Goal: Task Accomplishment & Management: Use online tool/utility

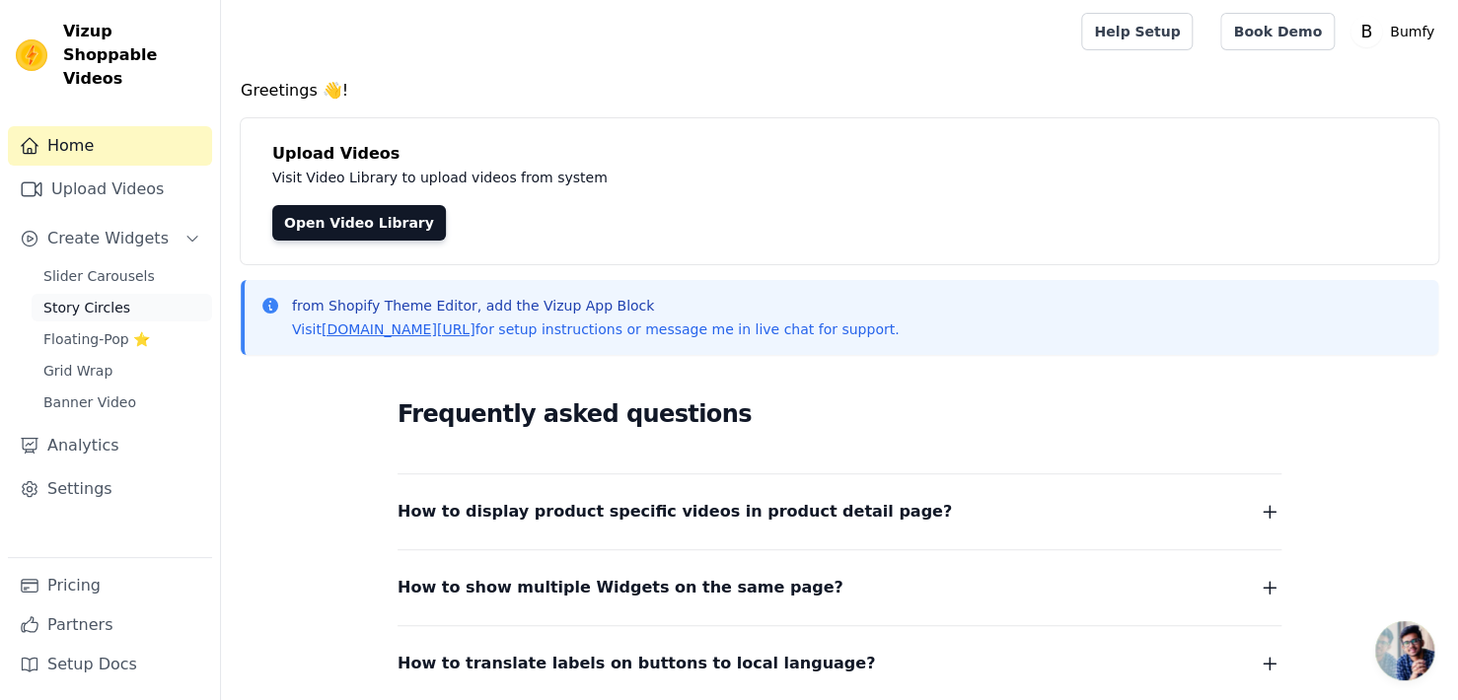
click at [103, 298] on span "Story Circles" at bounding box center [86, 308] width 87 height 20
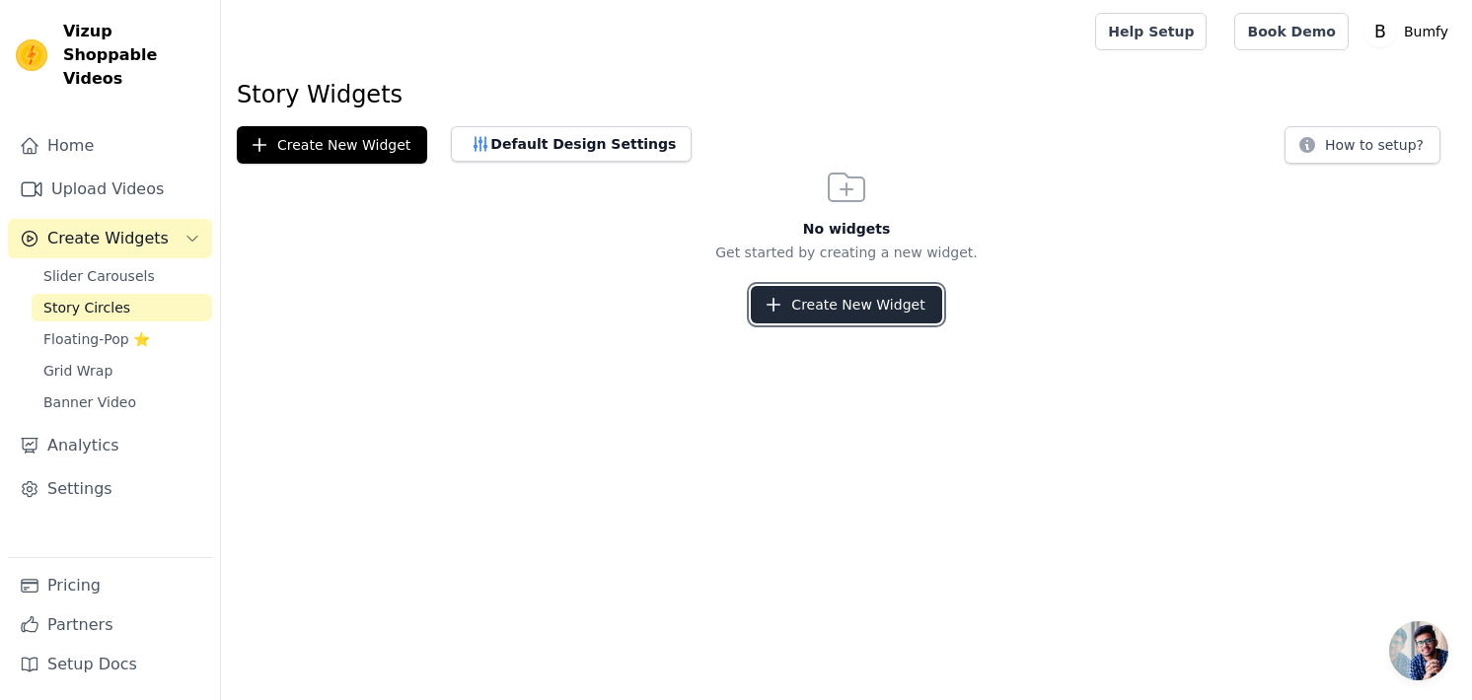
click at [886, 313] on button "Create New Widget" at bounding box center [846, 304] width 190 height 37
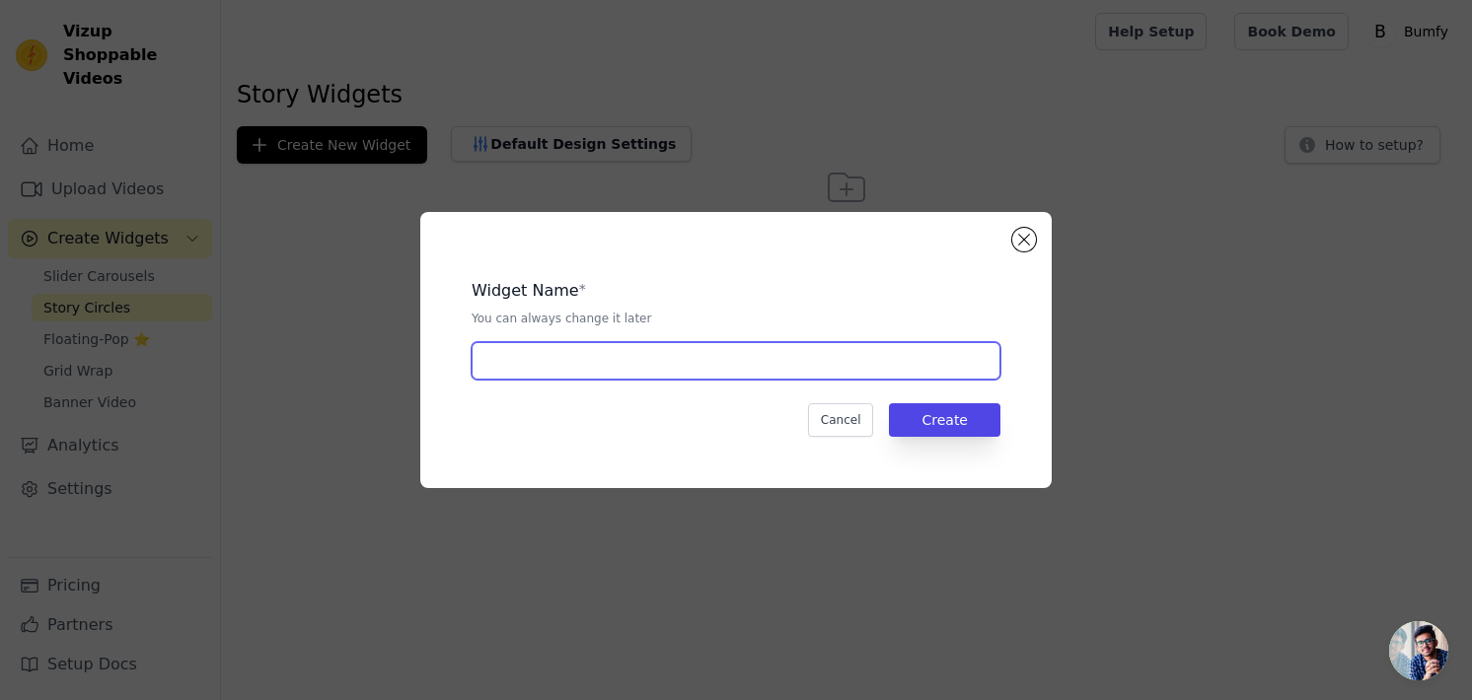
click at [805, 352] on input "text" at bounding box center [736, 360] width 529 height 37
type input "Shop Instructions"
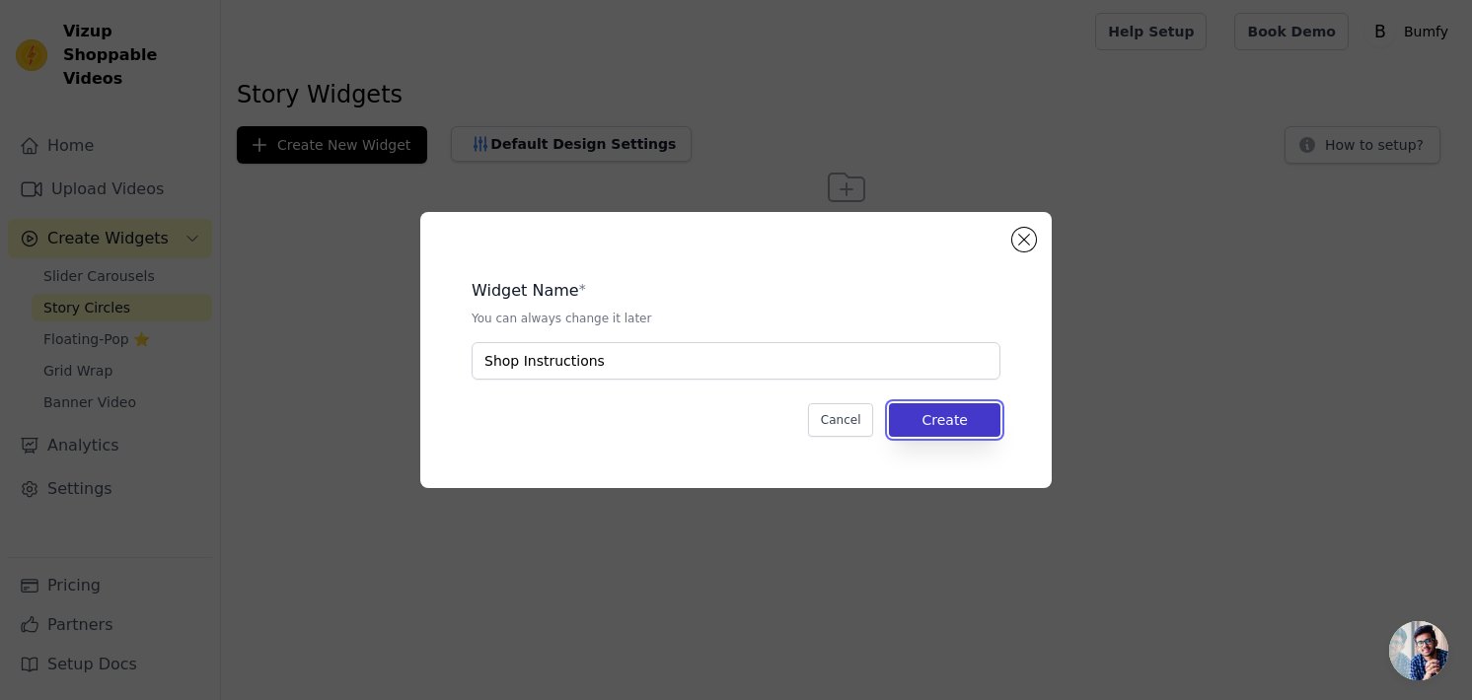
click at [974, 422] on button "Create" at bounding box center [944, 420] width 111 height 34
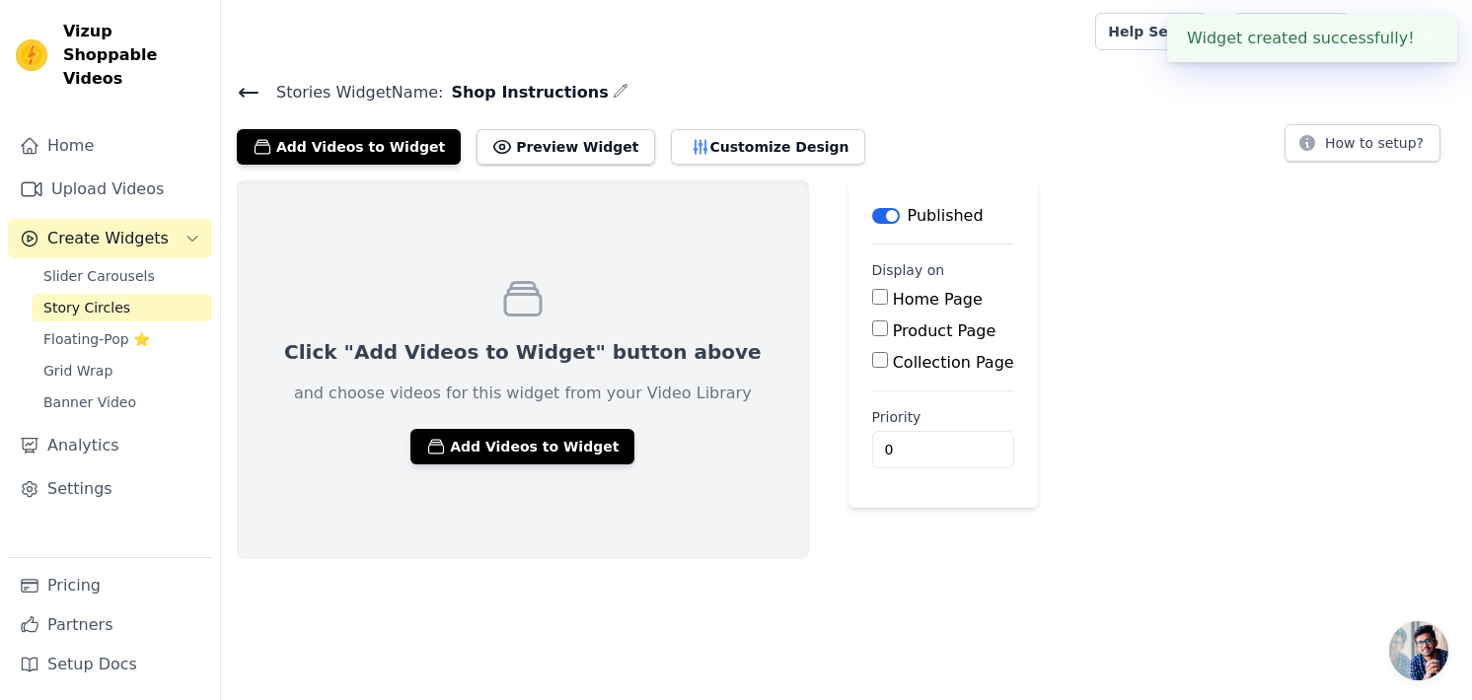
click at [872, 330] on input "Product Page" at bounding box center [880, 329] width 16 height 16
checkbox input "true"
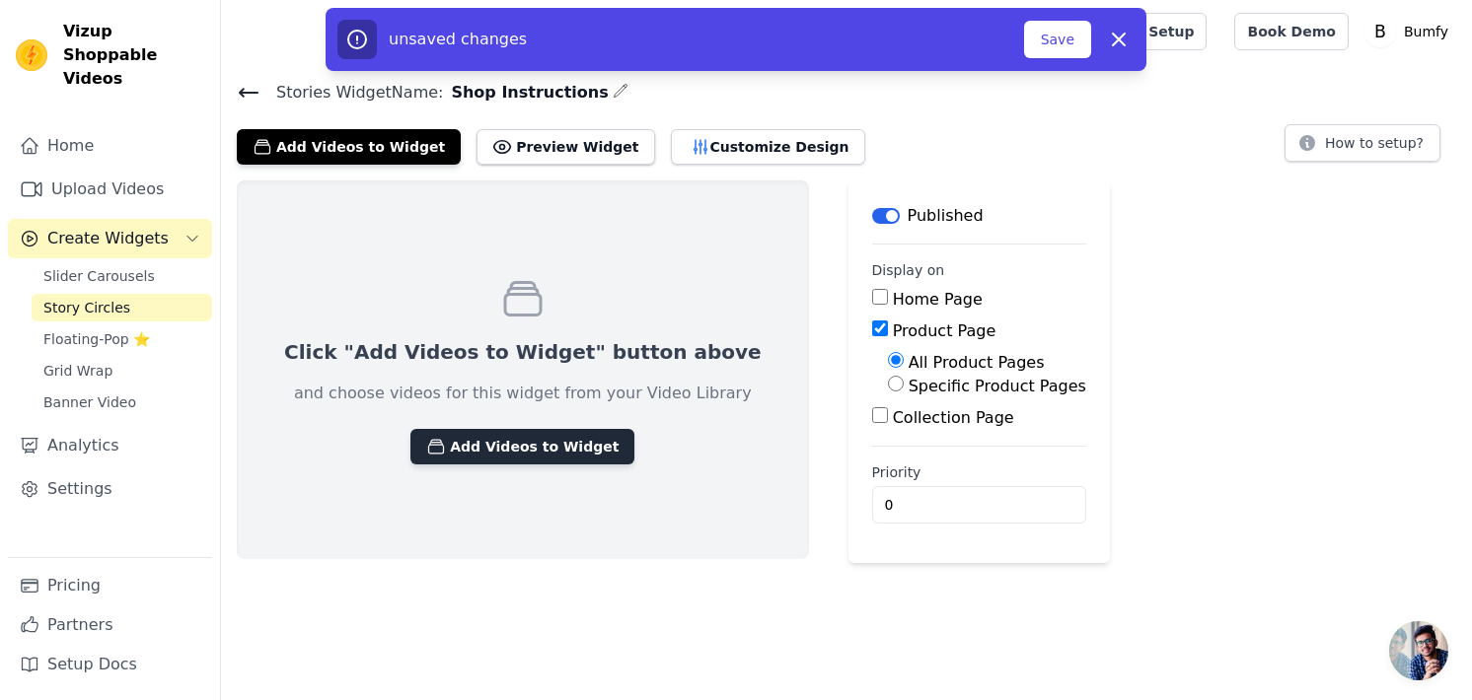
click at [500, 443] on button "Add Videos to Widget" at bounding box center [522, 447] width 224 height 36
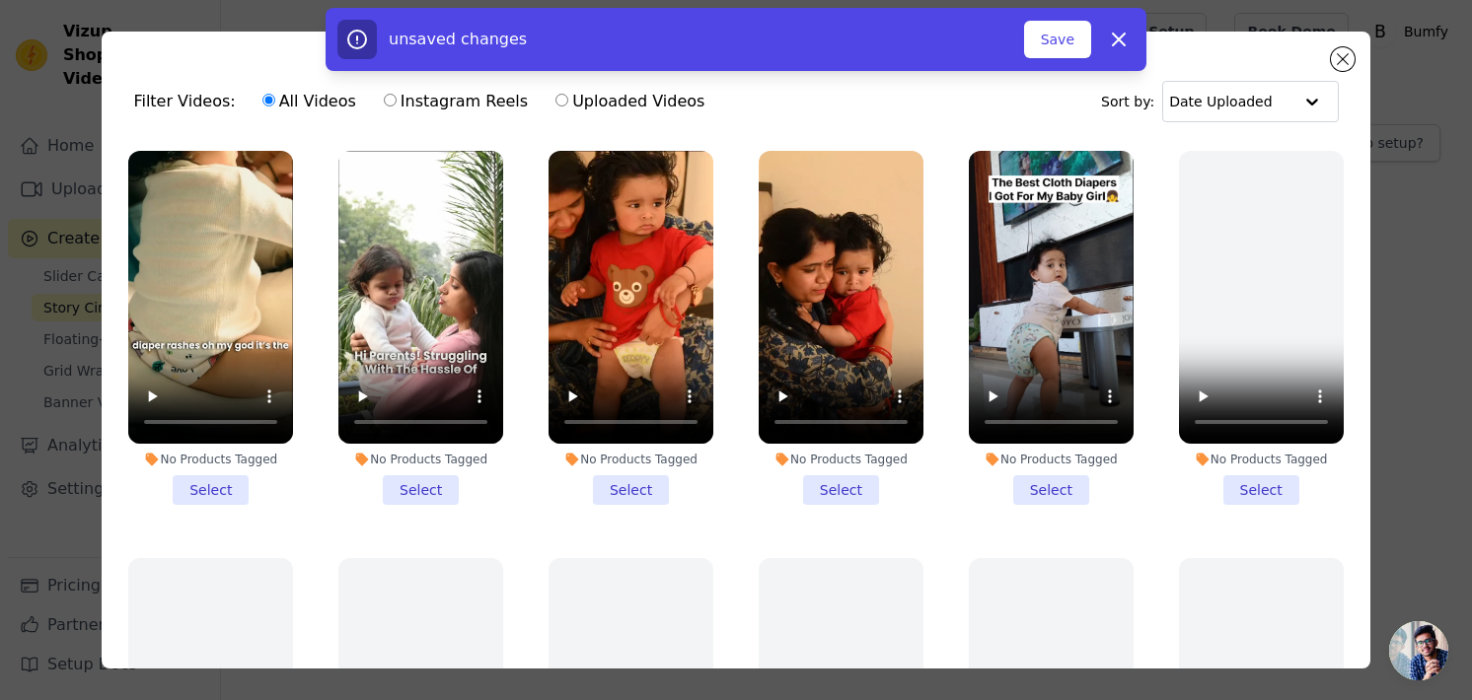
click at [383, 102] on label "Instagram Reels" at bounding box center [456, 102] width 146 height 26
click at [384, 102] on input "Instagram Reels" at bounding box center [390, 100] width 13 height 13
radio input "true"
click at [554, 102] on label "Uploaded Videos" at bounding box center [629, 102] width 151 height 26
click at [555, 102] on input "Uploaded Videos" at bounding box center [561, 100] width 13 height 13
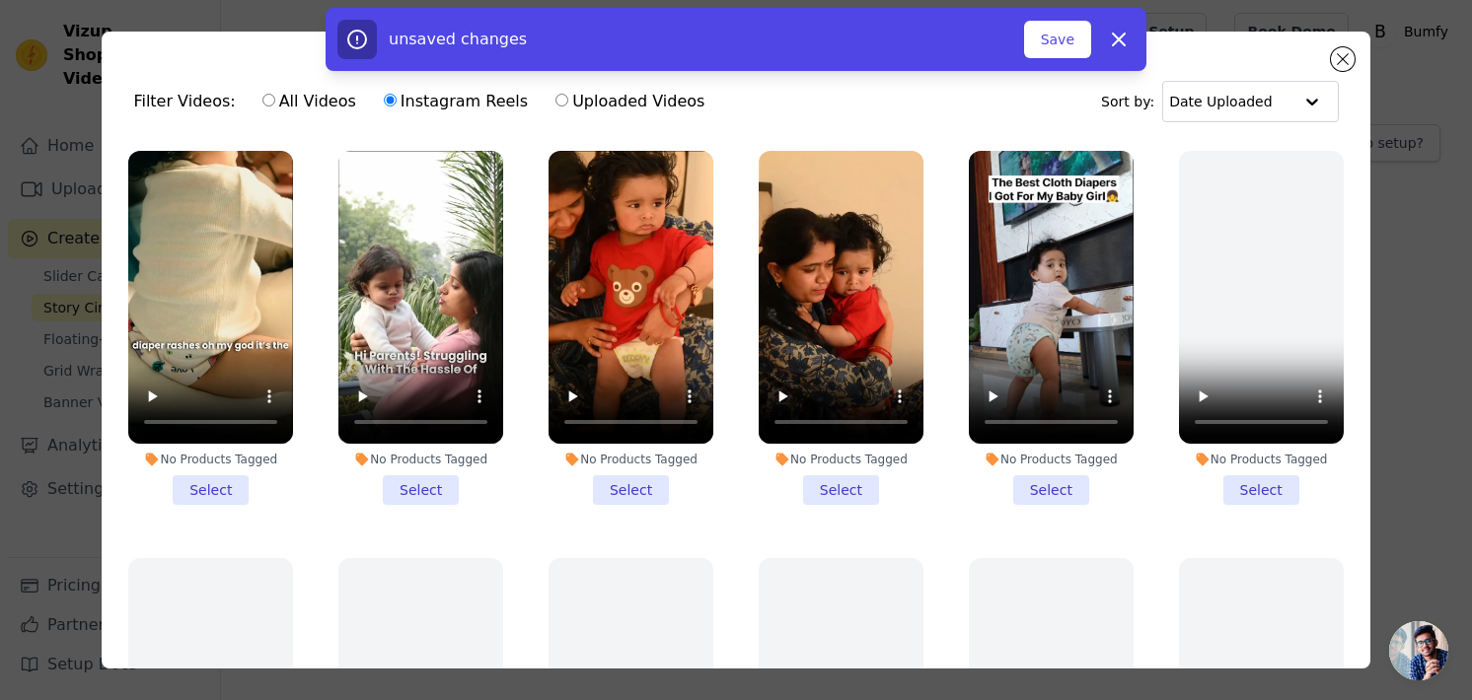
radio input "true"
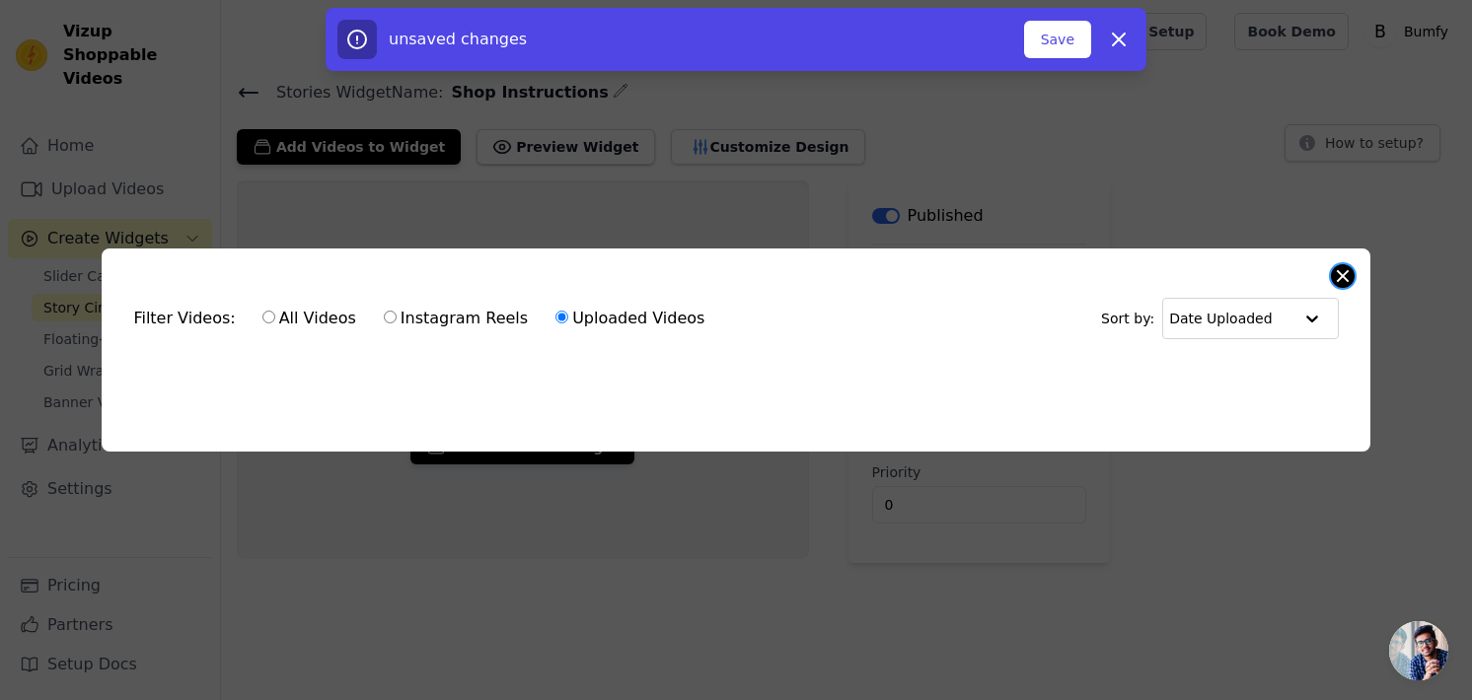
click at [1341, 264] on button "Close modal" at bounding box center [1343, 276] width 24 height 24
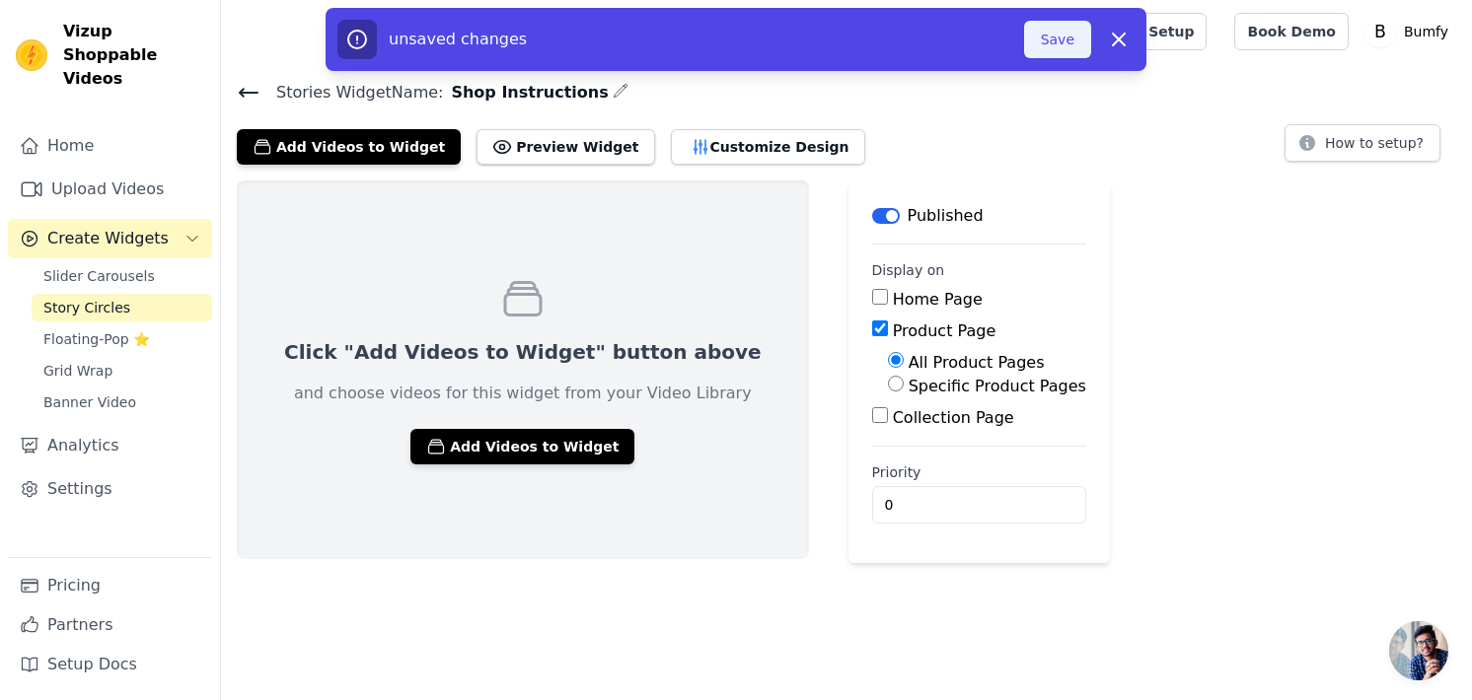
click at [1062, 29] on button "Save" at bounding box center [1057, 39] width 67 height 37
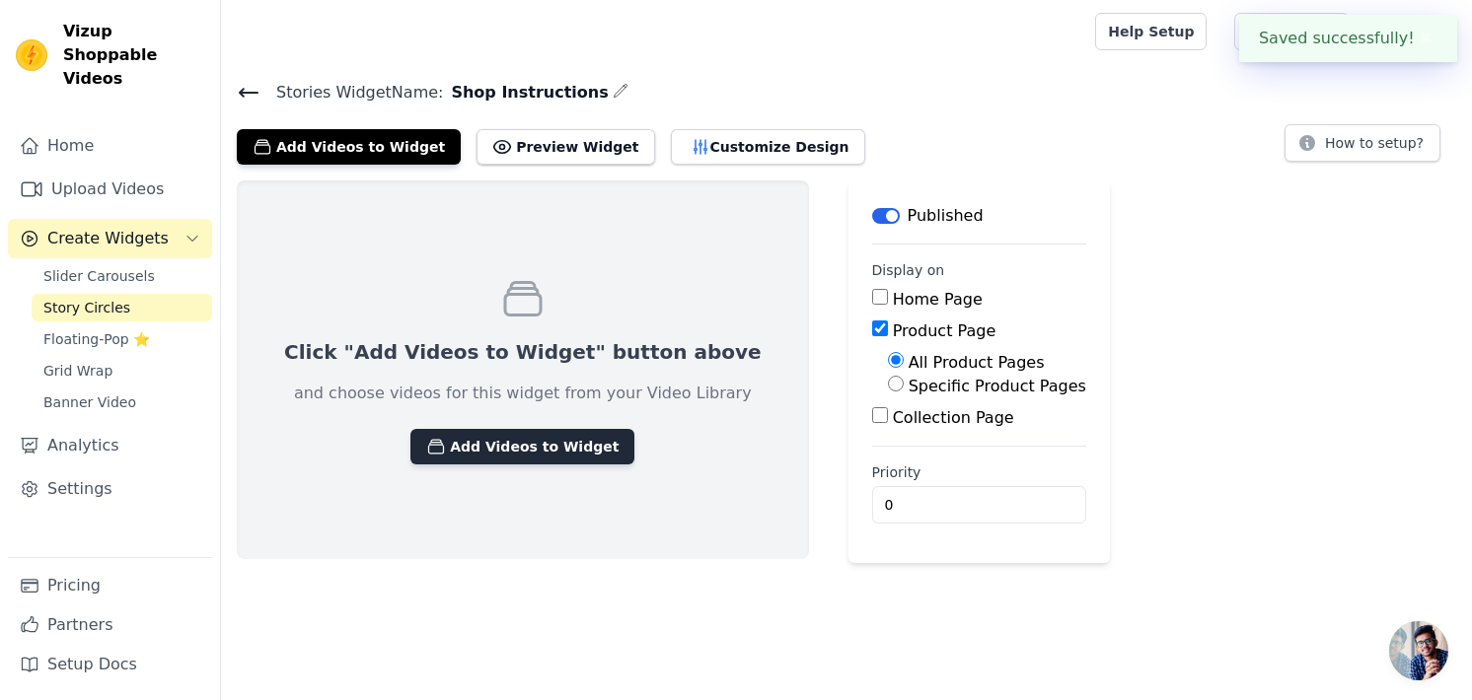
click at [477, 430] on button "Add Videos to Widget" at bounding box center [522, 447] width 224 height 36
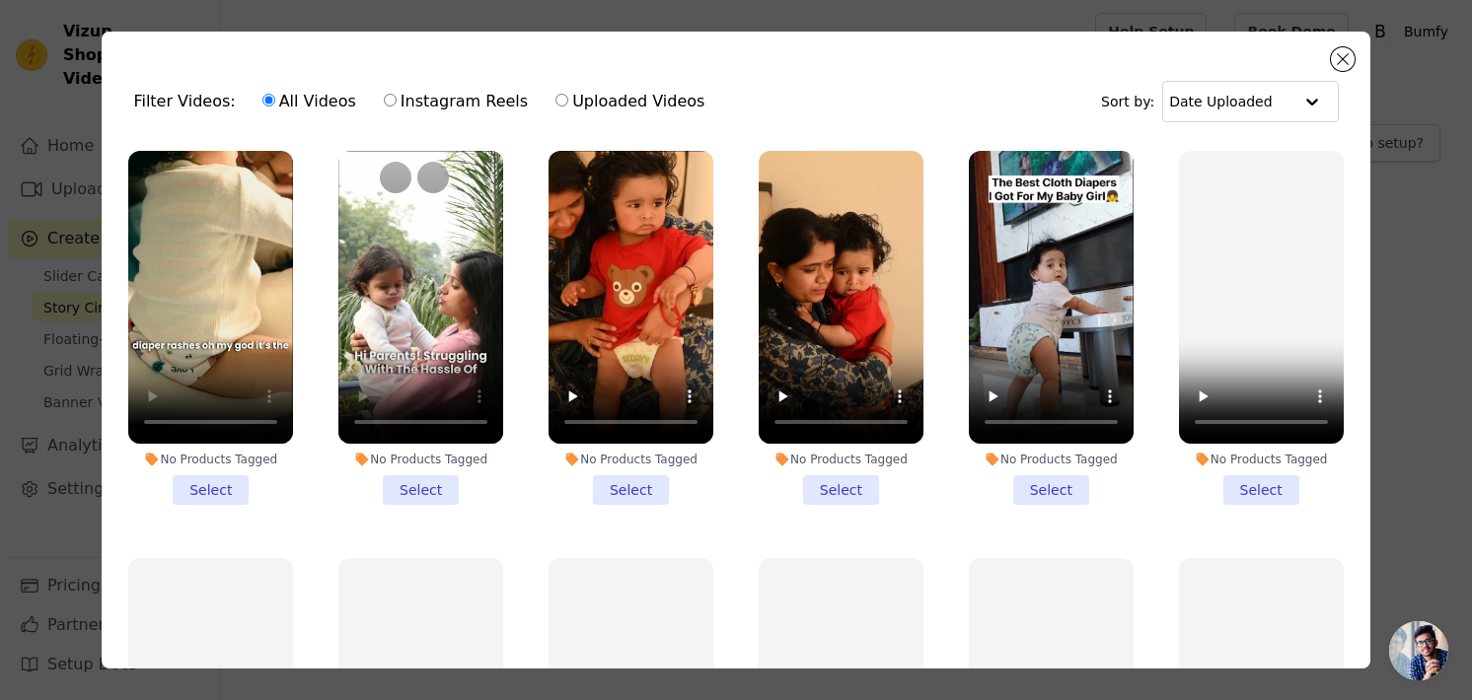
click at [407, 477] on li "No Products Tagged Select" at bounding box center [420, 328] width 165 height 354
click at [0, 0] on input "No Products Tagged Select" at bounding box center [0, 0] width 0 height 0
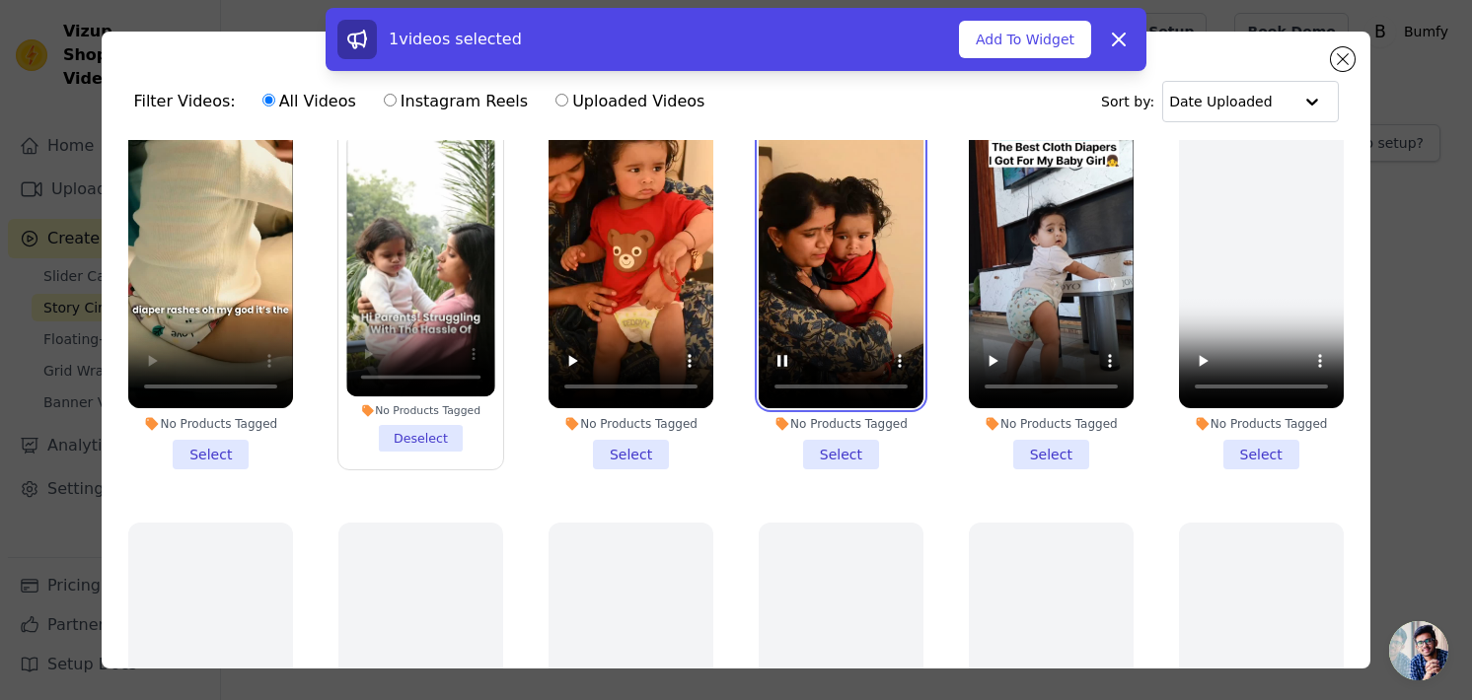
scroll to position [37, 0]
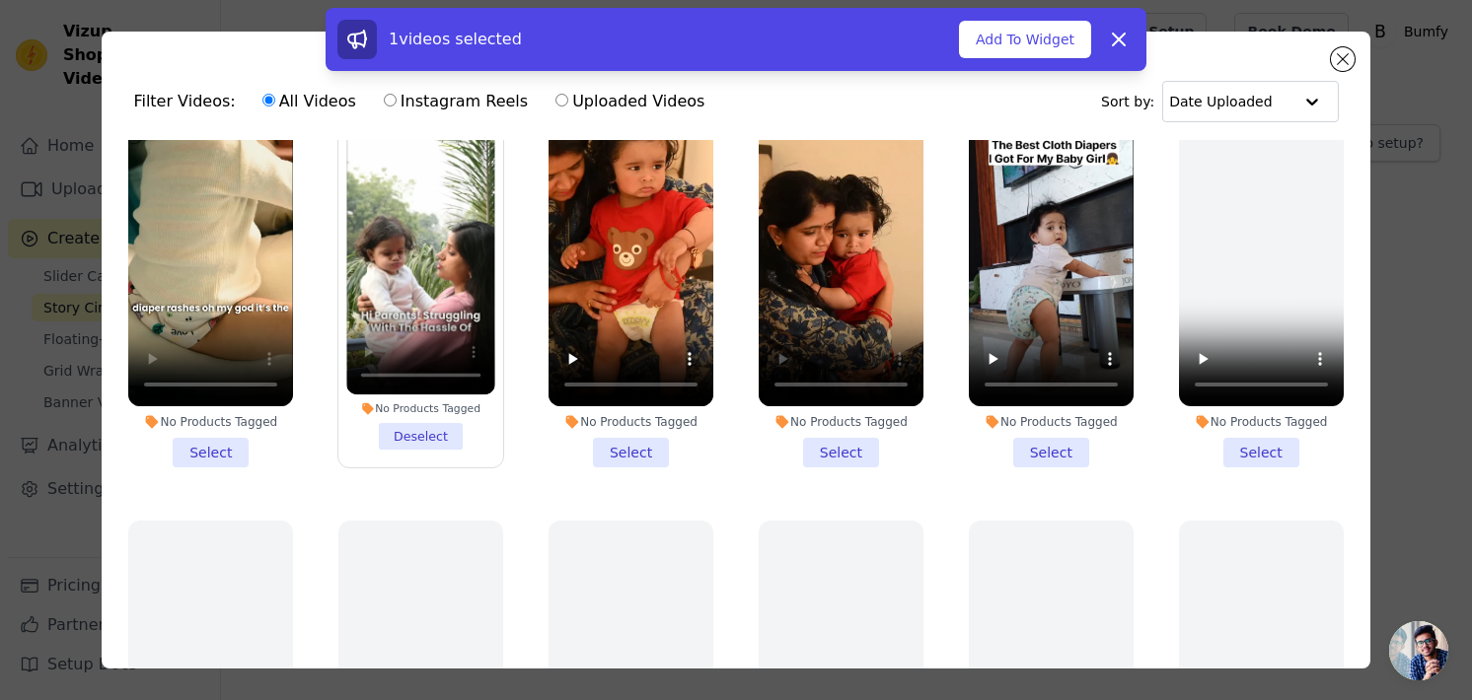
click at [630, 432] on li "No Products Tagged Select" at bounding box center [630, 290] width 165 height 354
click at [0, 0] on input "No Products Tagged Select" at bounding box center [0, 0] width 0 height 0
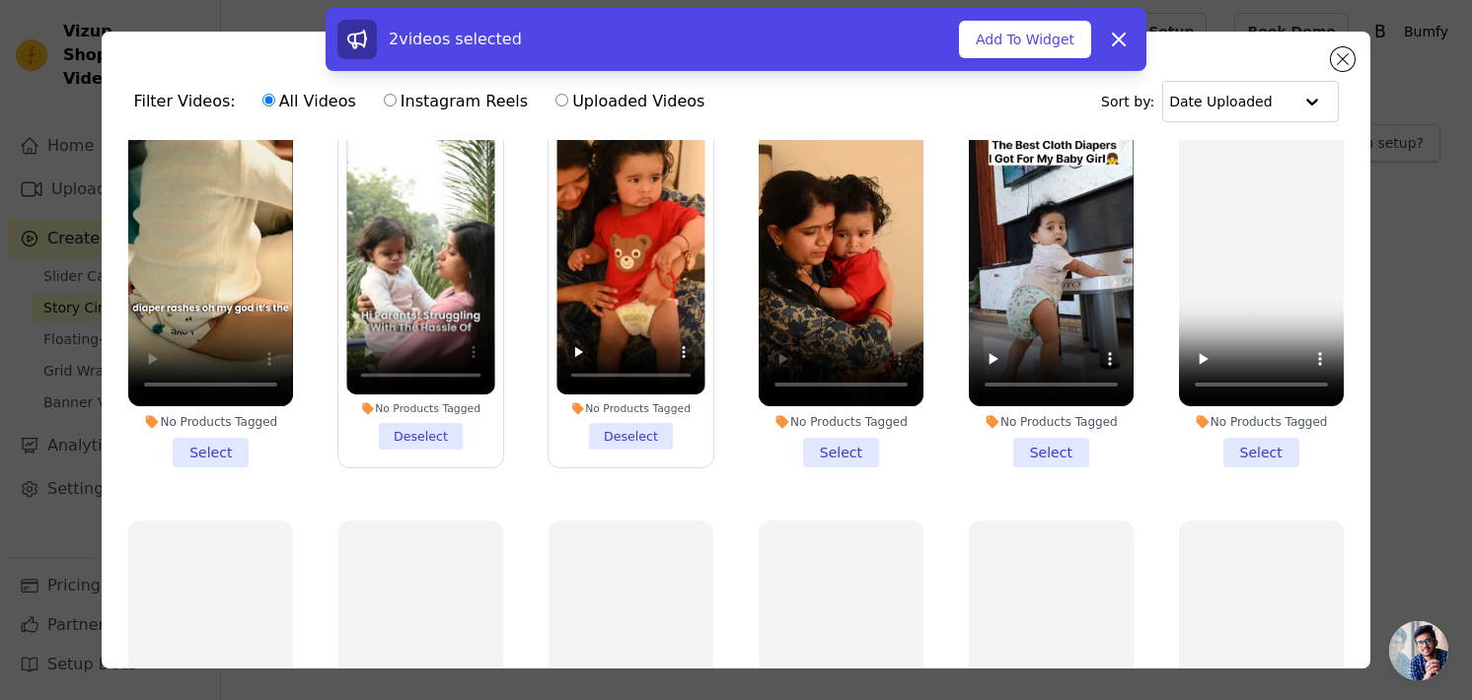
click at [829, 438] on li "No Products Tagged Select" at bounding box center [841, 290] width 165 height 354
click at [0, 0] on input "No Products Tagged Select" at bounding box center [0, 0] width 0 height 0
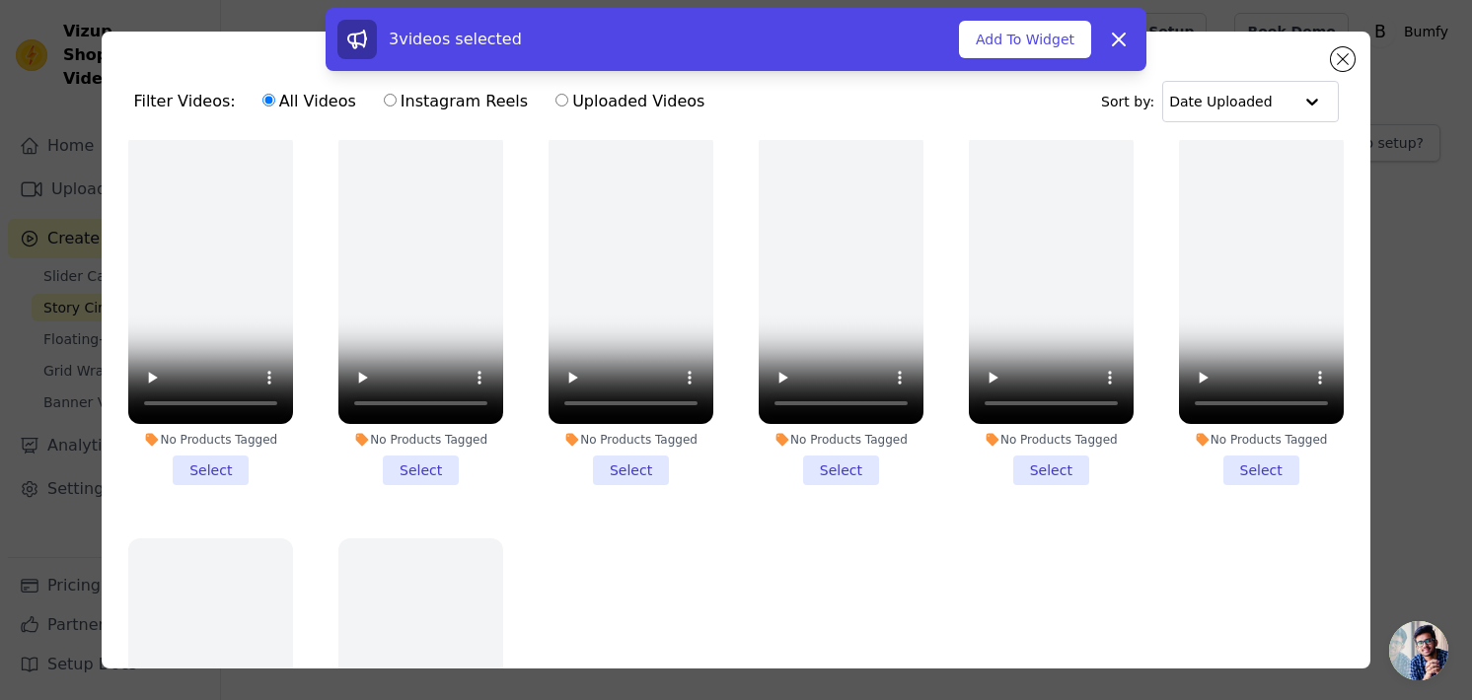
scroll to position [572, 0]
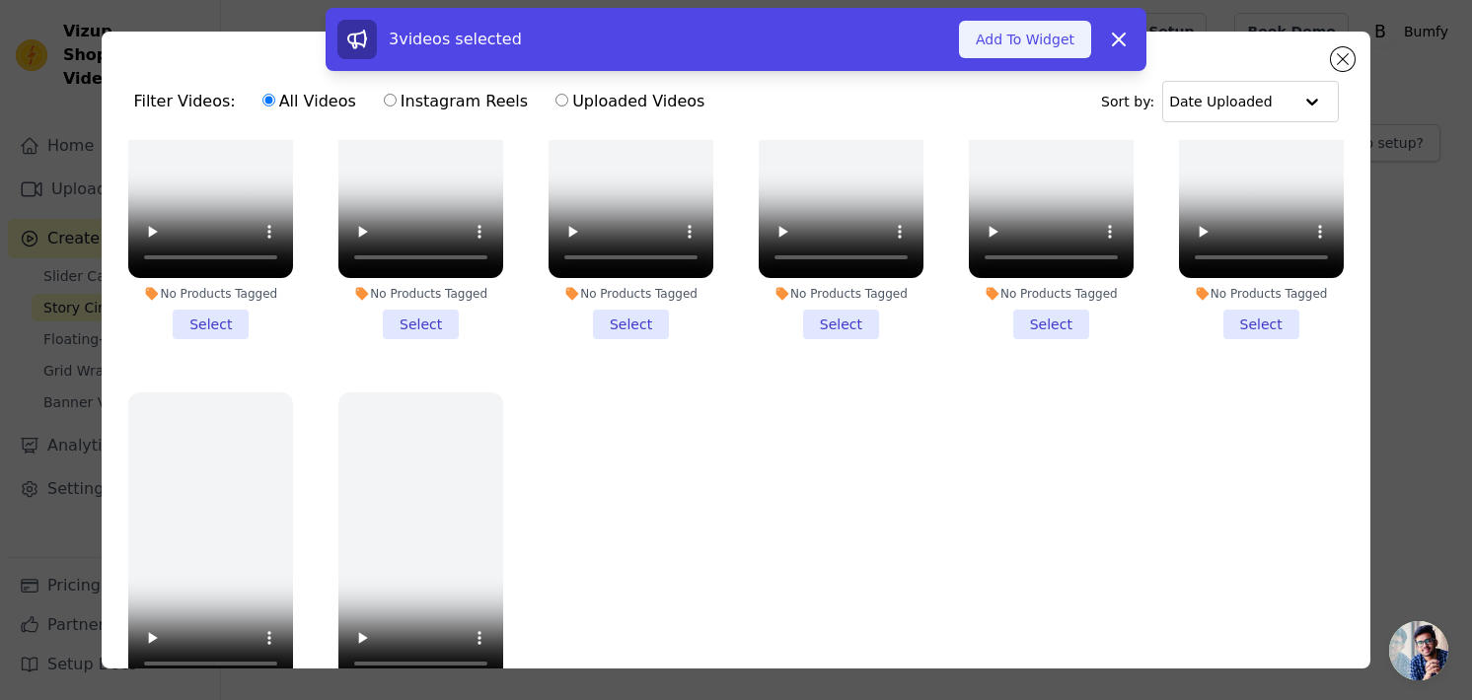
click at [1028, 45] on button "Add To Widget" at bounding box center [1025, 39] width 132 height 37
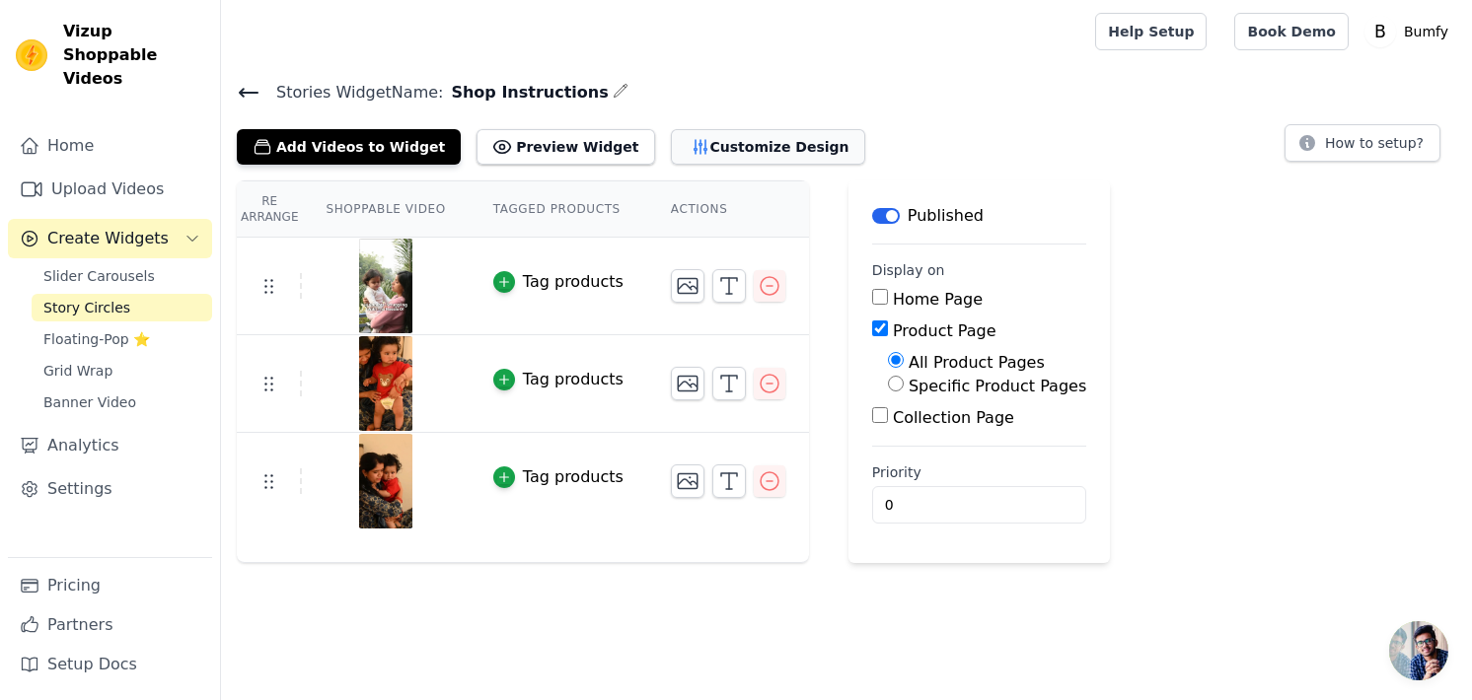
click at [671, 159] on button "Customize Design" at bounding box center [768, 147] width 194 height 36
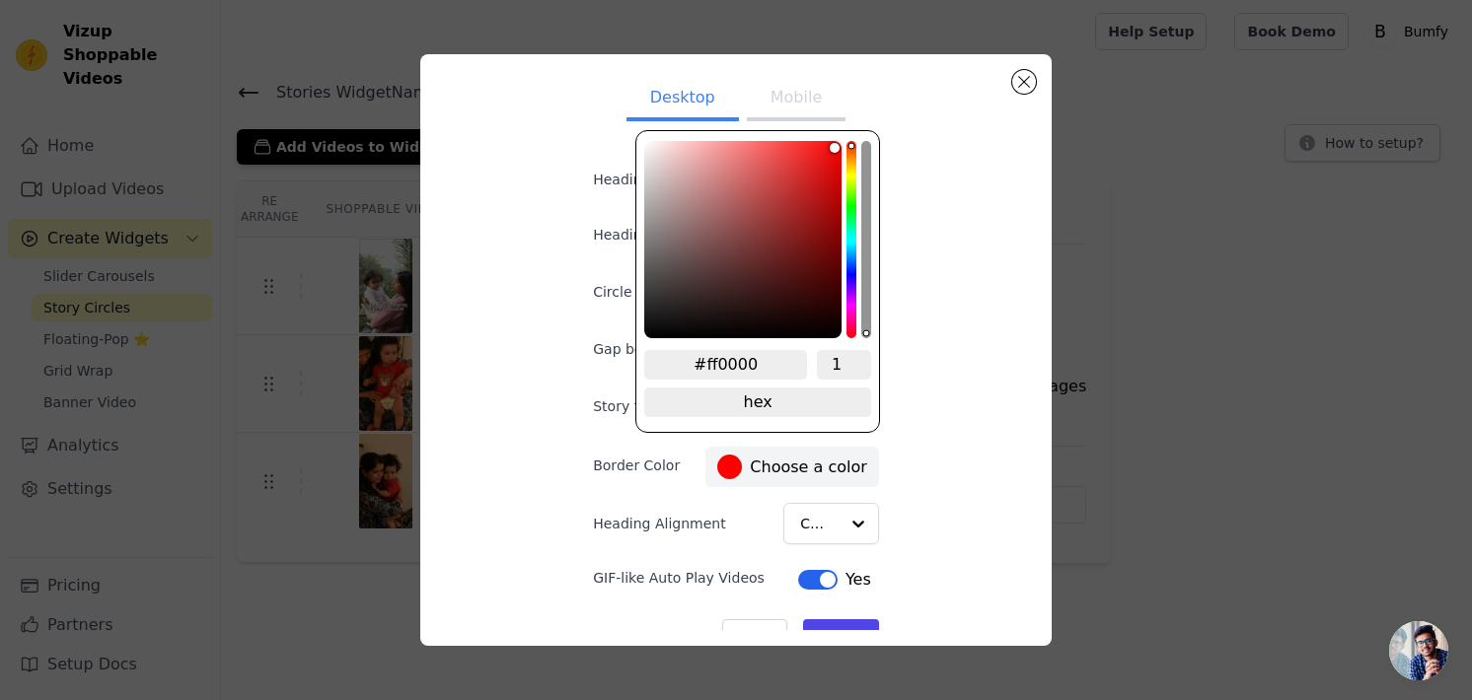
click at [719, 465] on div at bounding box center [729, 467] width 25 height 25
click at [711, 374] on input "#ff0000" at bounding box center [725, 365] width 163 height 30
paste input "1E2D5F"
type input "#1e2d5f"
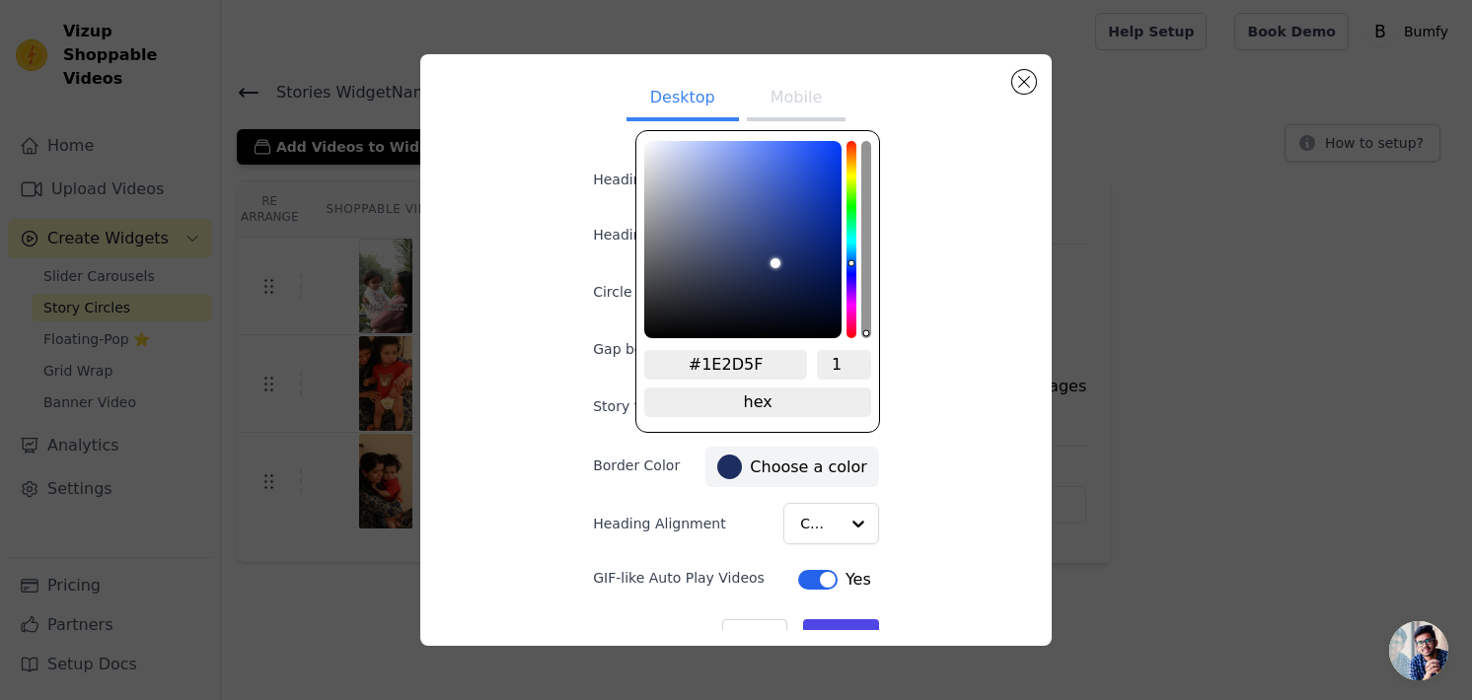
type input "#1E2D5F"
click at [747, 350] on input "#1E2D5F" at bounding box center [725, 365] width 163 height 30
paste input "FF8441"
type input "#ff8441"
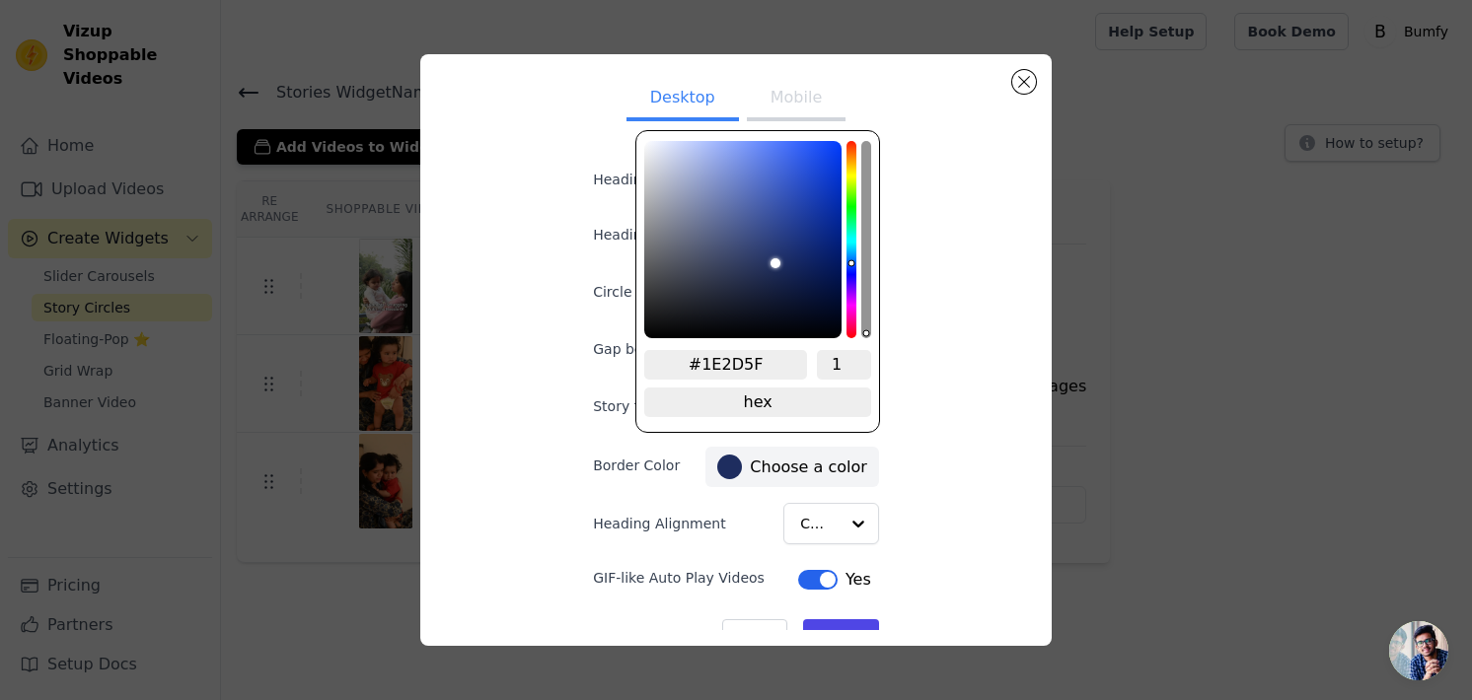
type input "#FF8441"
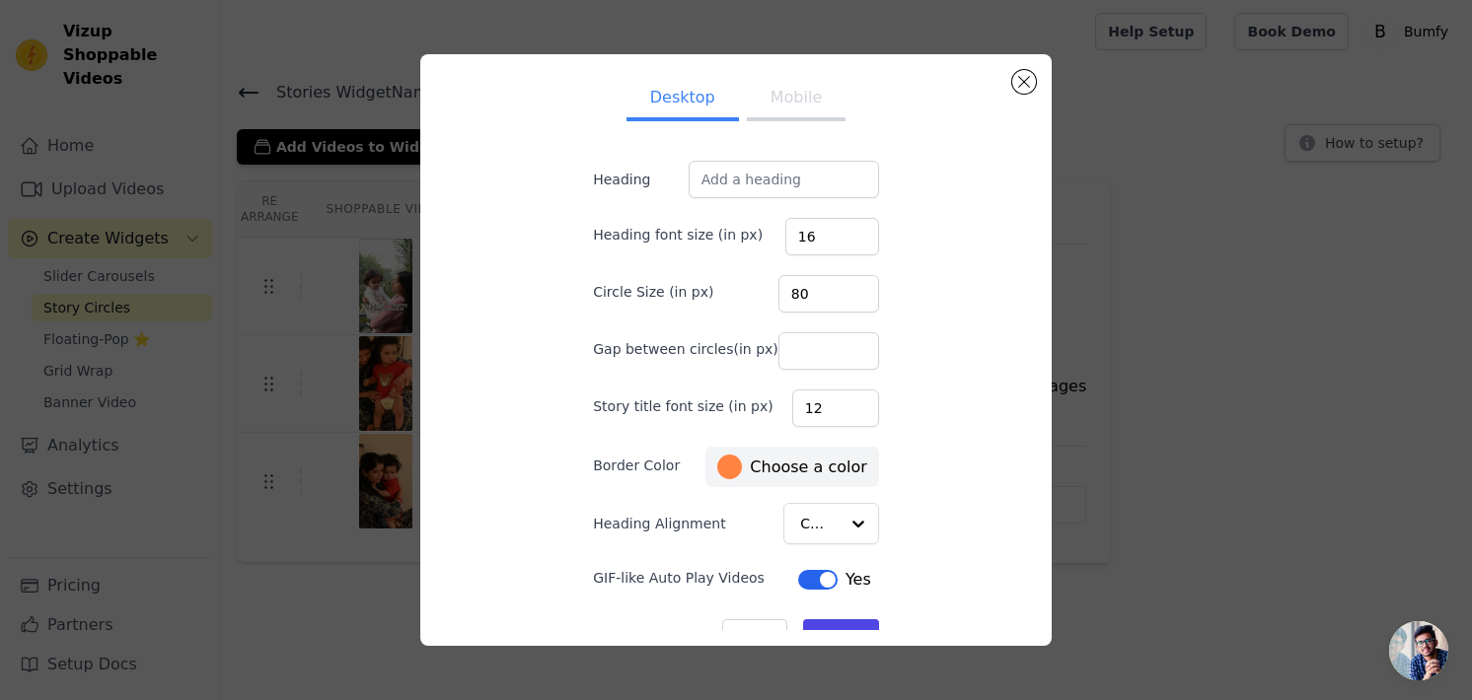
click at [927, 364] on div "Desktop Mobile Heading Heading font size (in px) 16 Circle Size (in px) 80 Gap …" at bounding box center [736, 350] width 600 height 560
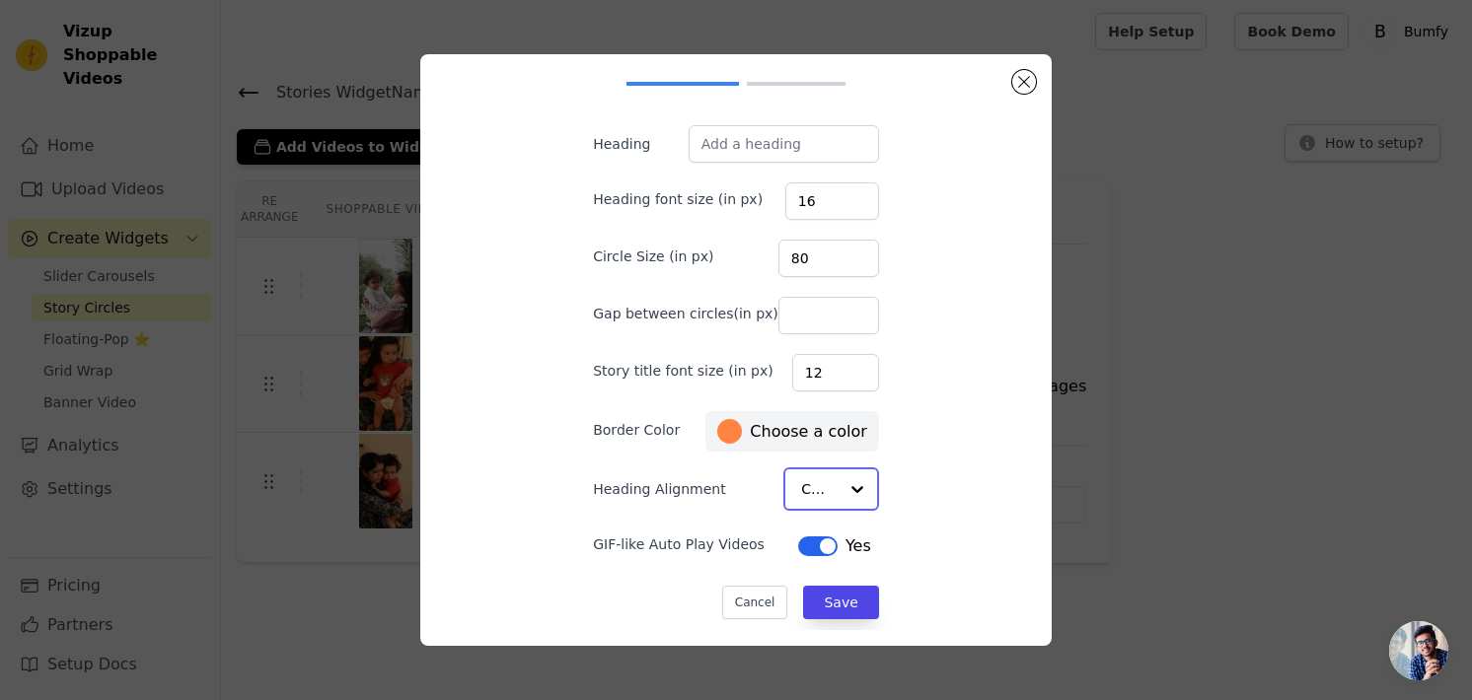
click at [808, 491] on input "Heading Alignment" at bounding box center [819, 489] width 36 height 39
click at [808, 492] on input "Heading Alignment" at bounding box center [819, 489] width 36 height 39
click at [836, 202] on input "15" at bounding box center [832, 200] width 94 height 37
click at [836, 202] on input "14" at bounding box center [832, 200] width 94 height 37
click at [836, 202] on input "13" at bounding box center [832, 200] width 94 height 37
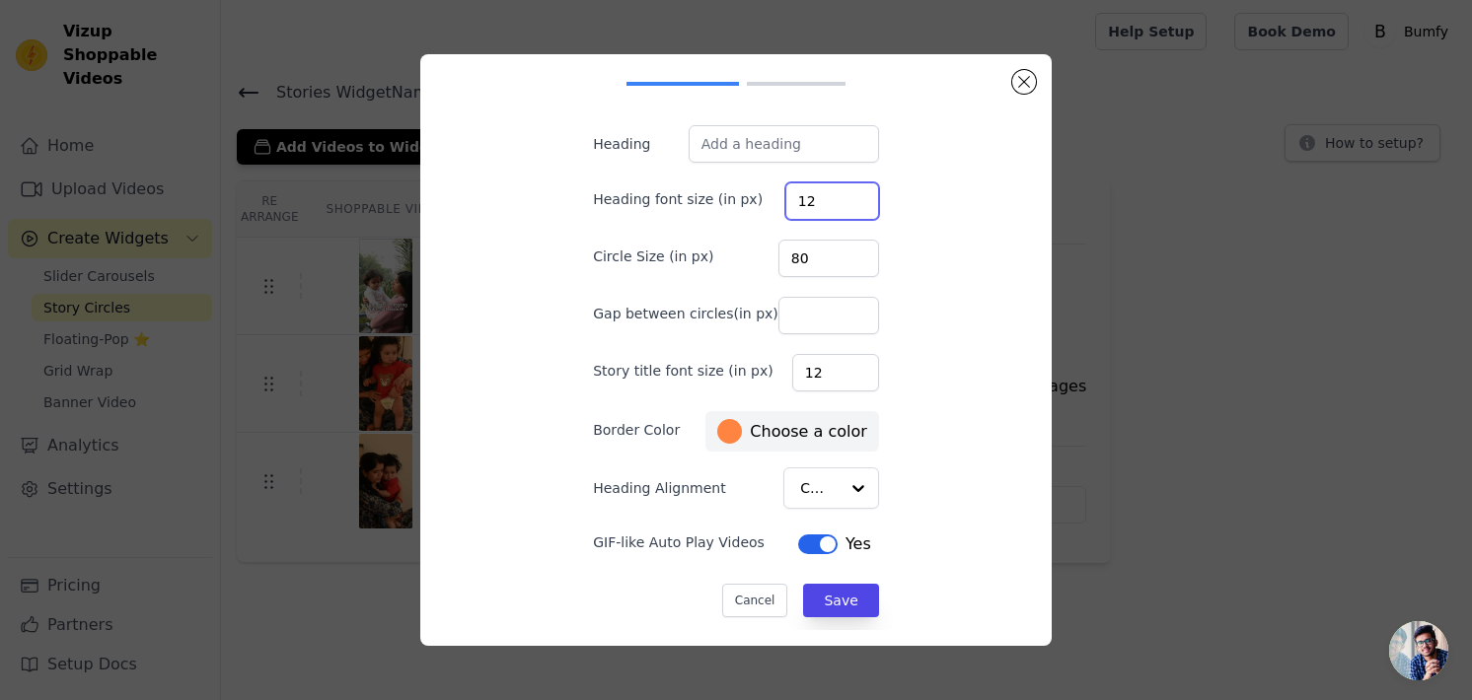
click at [836, 202] on input "12" at bounding box center [832, 200] width 94 height 37
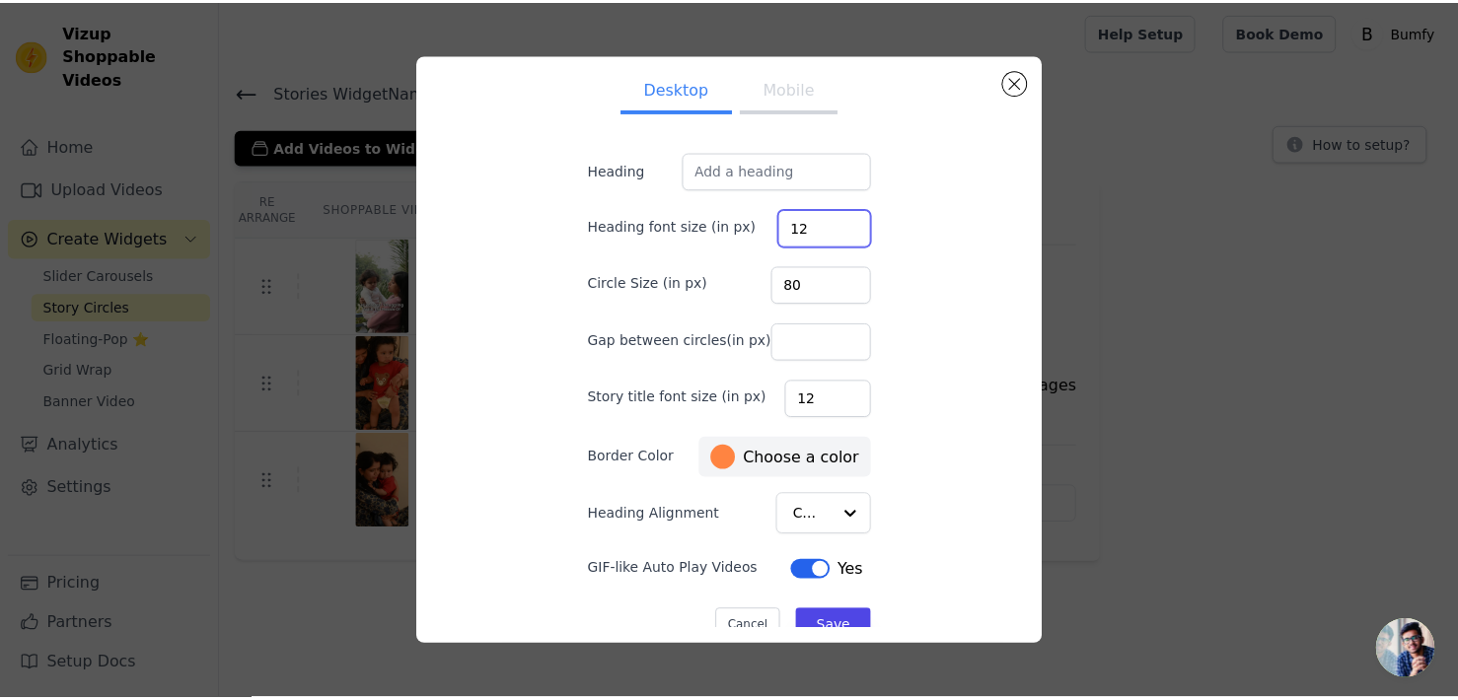
scroll to position [0, 0]
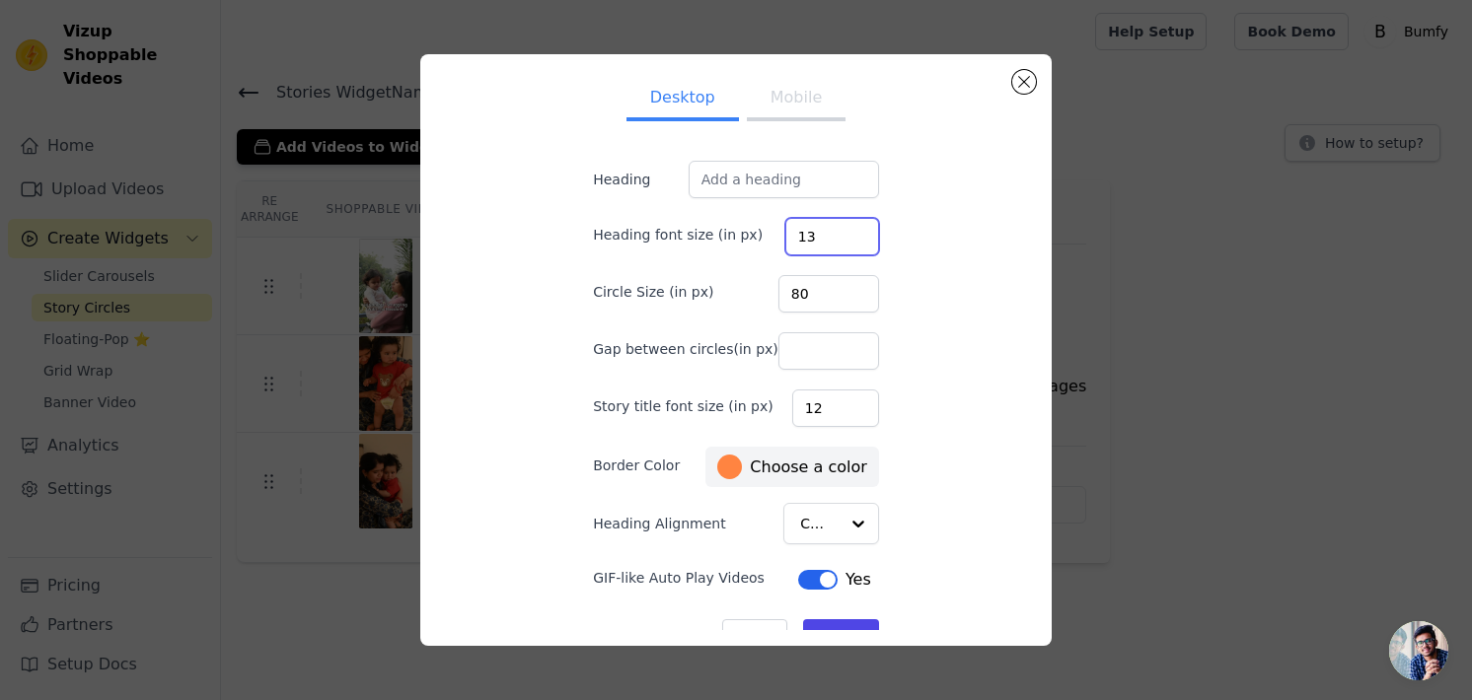
click at [839, 234] on input "13" at bounding box center [832, 236] width 94 height 37
click at [839, 234] on input "14" at bounding box center [832, 236] width 94 height 37
click at [839, 234] on input "15" at bounding box center [832, 236] width 94 height 37
type input "16"
click at [839, 234] on input "16" at bounding box center [832, 236] width 94 height 37
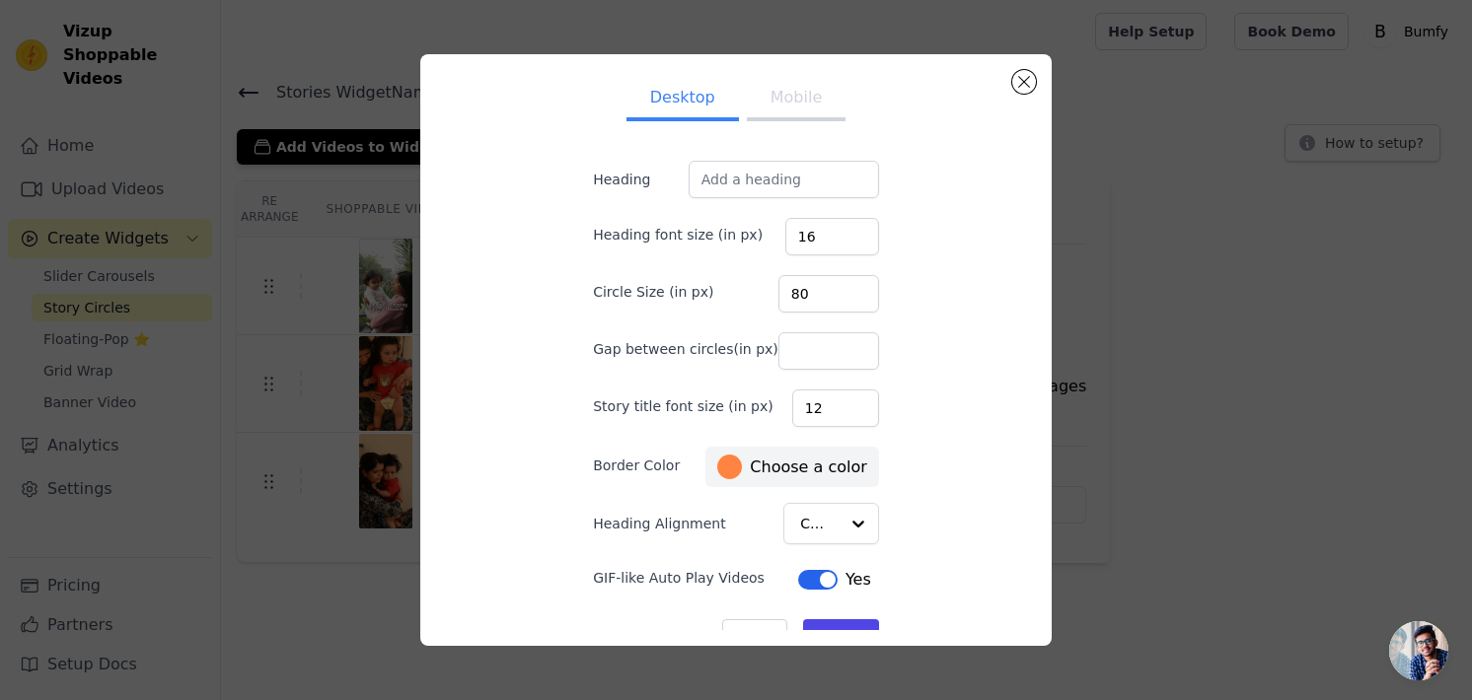
click at [779, 101] on button "Mobile" at bounding box center [796, 99] width 99 height 43
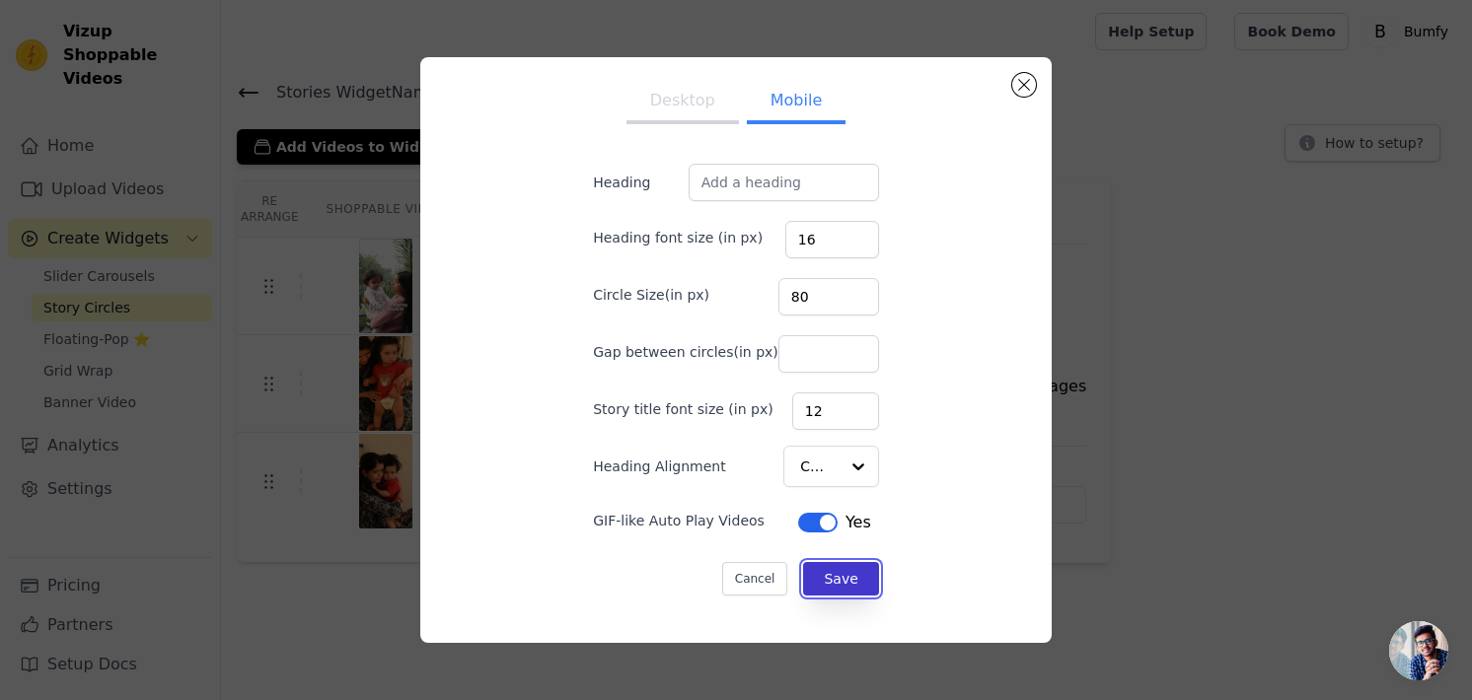
click at [804, 579] on button "Save" at bounding box center [840, 579] width 75 height 34
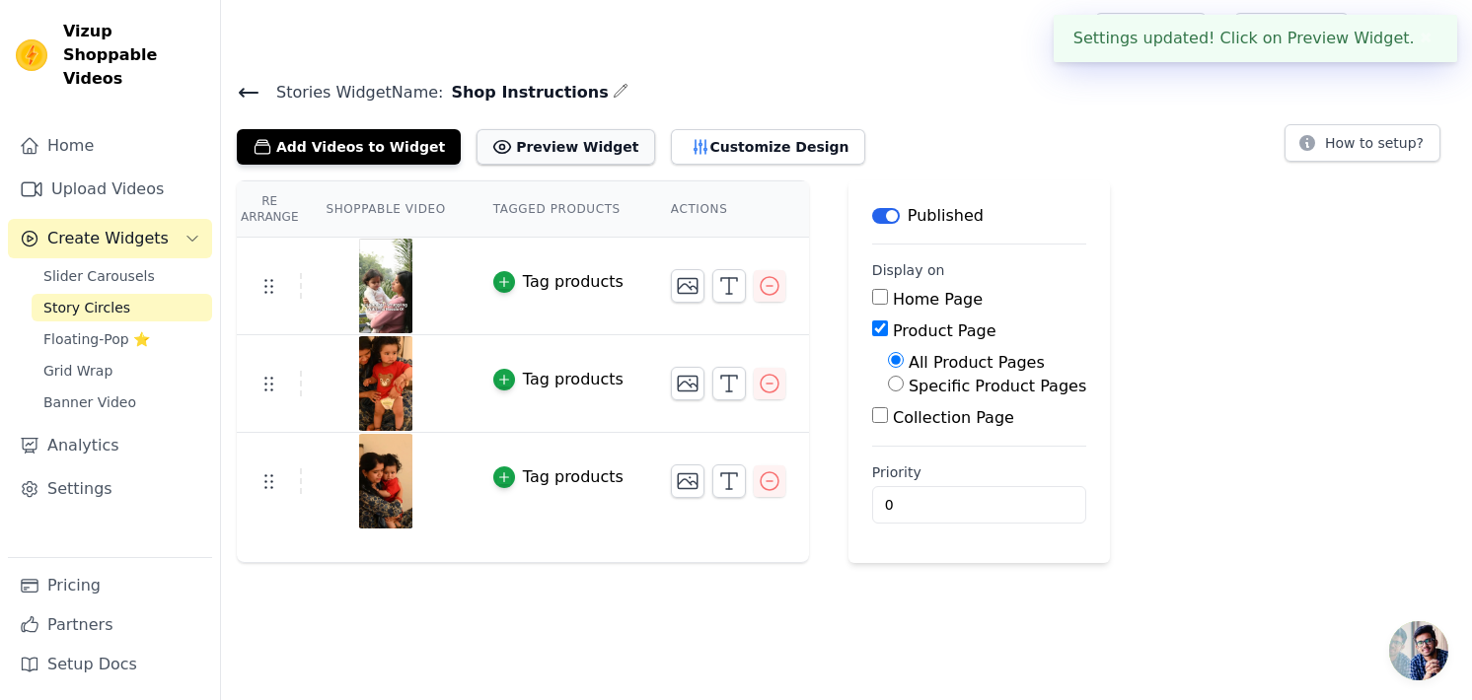
click at [521, 163] on button "Preview Widget" at bounding box center [565, 147] width 178 height 36
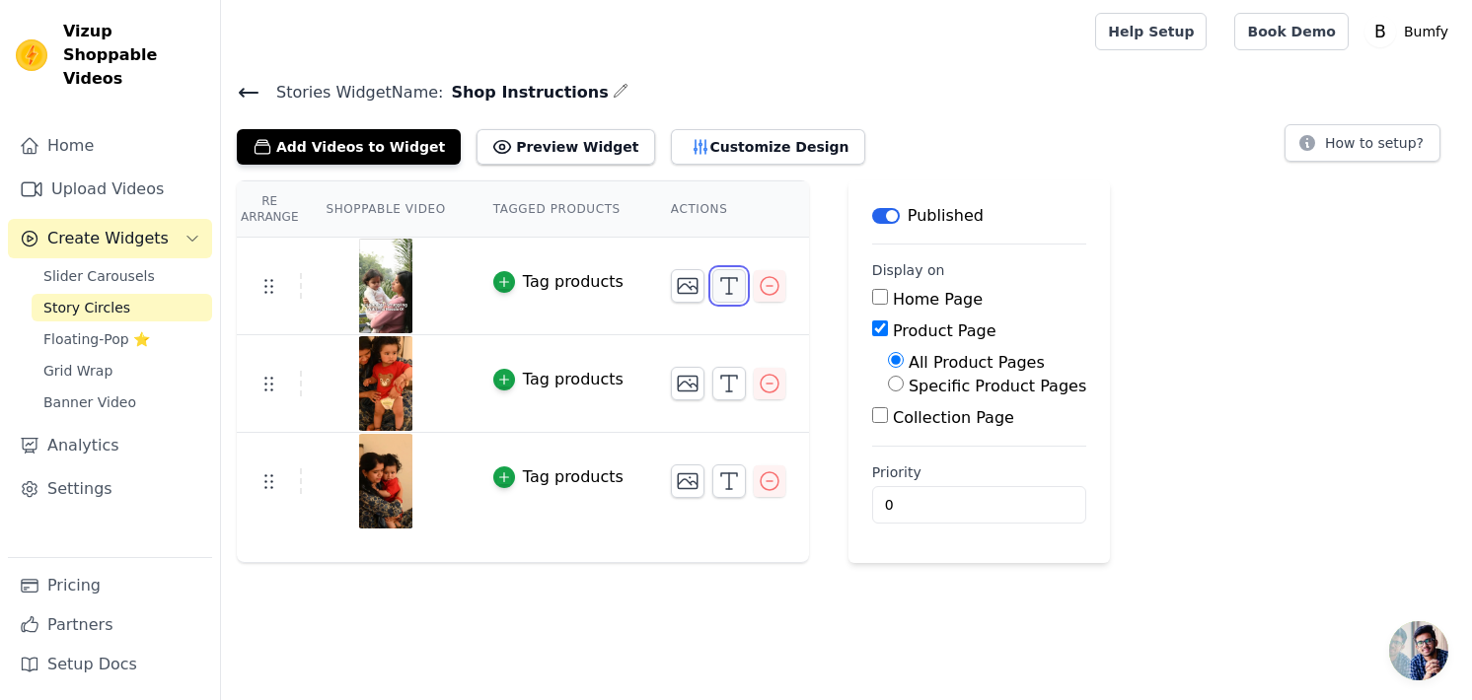
click at [717, 287] on icon "button" at bounding box center [729, 286] width 24 height 24
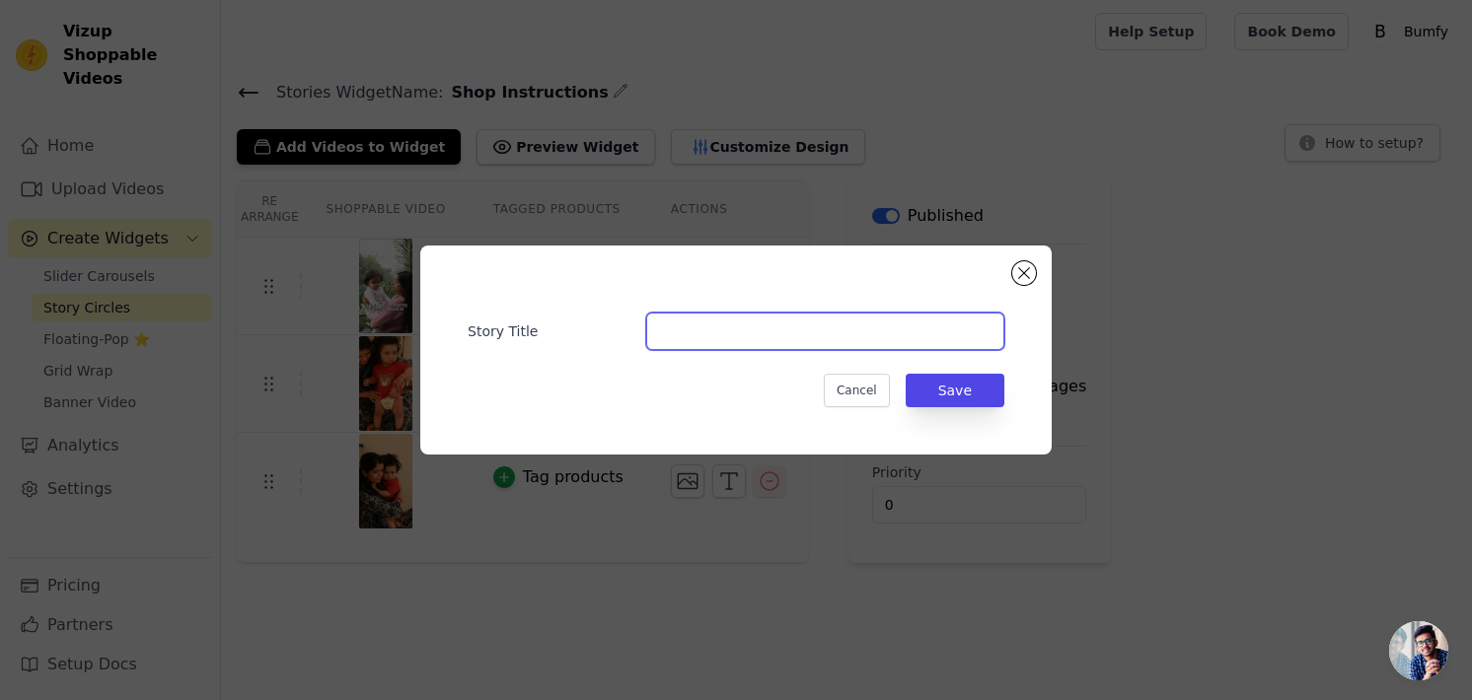
click at [695, 343] on input "Story Title" at bounding box center [825, 331] width 358 height 37
type input "How To Use"
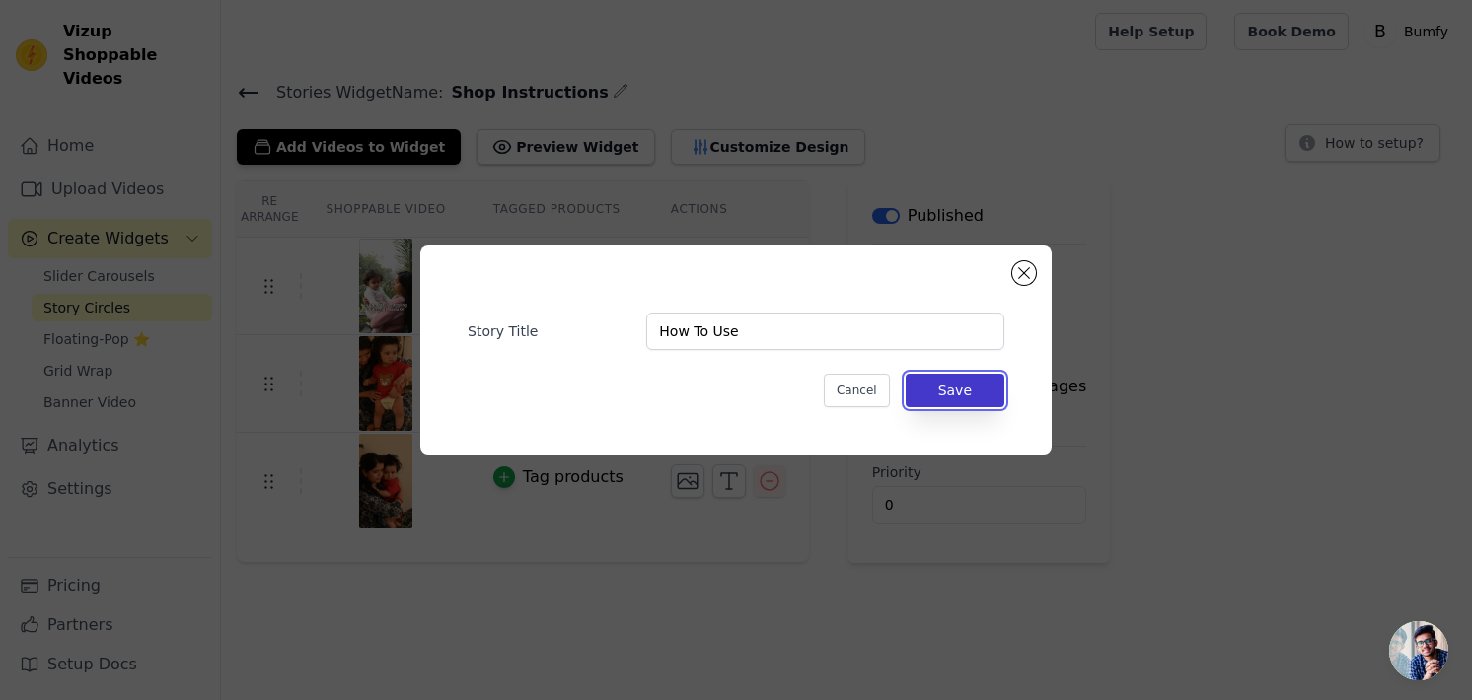
click at [945, 386] on button "Save" at bounding box center [955, 391] width 99 height 34
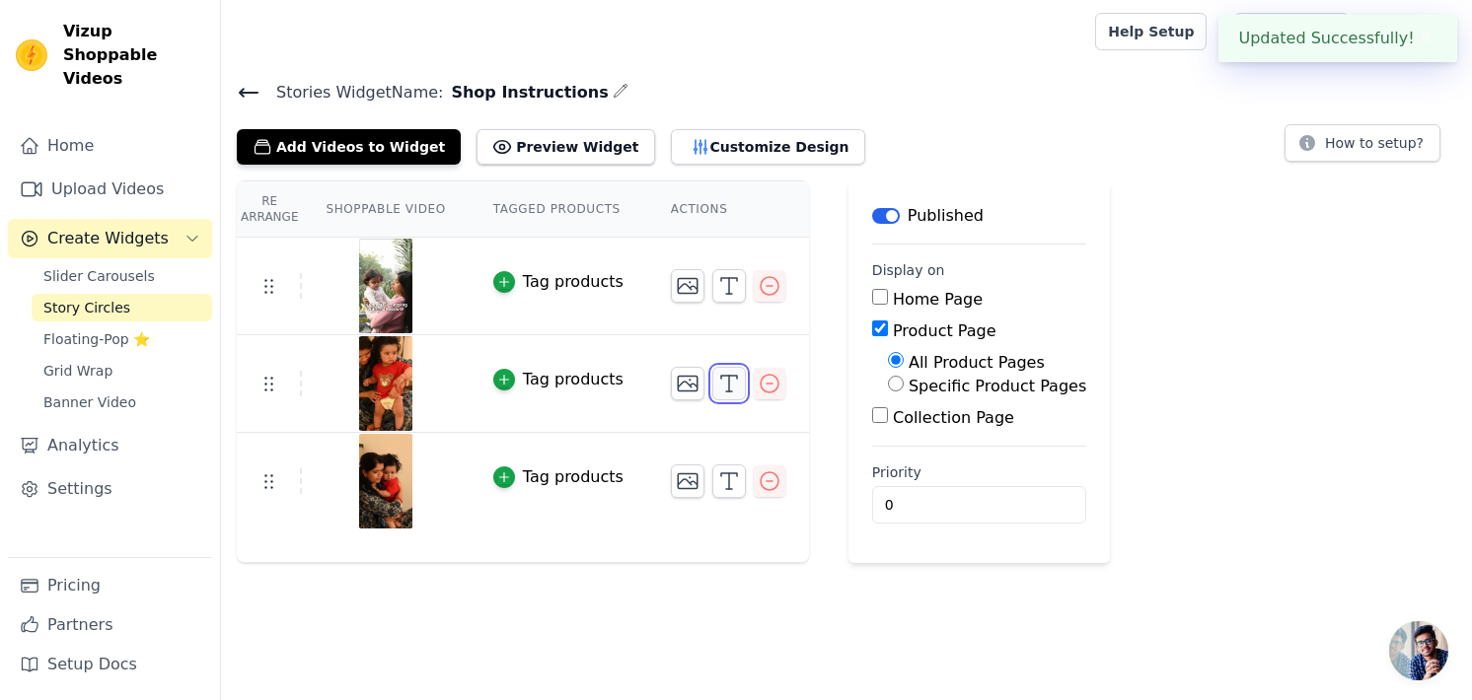
click at [717, 376] on icon "button" at bounding box center [729, 384] width 24 height 24
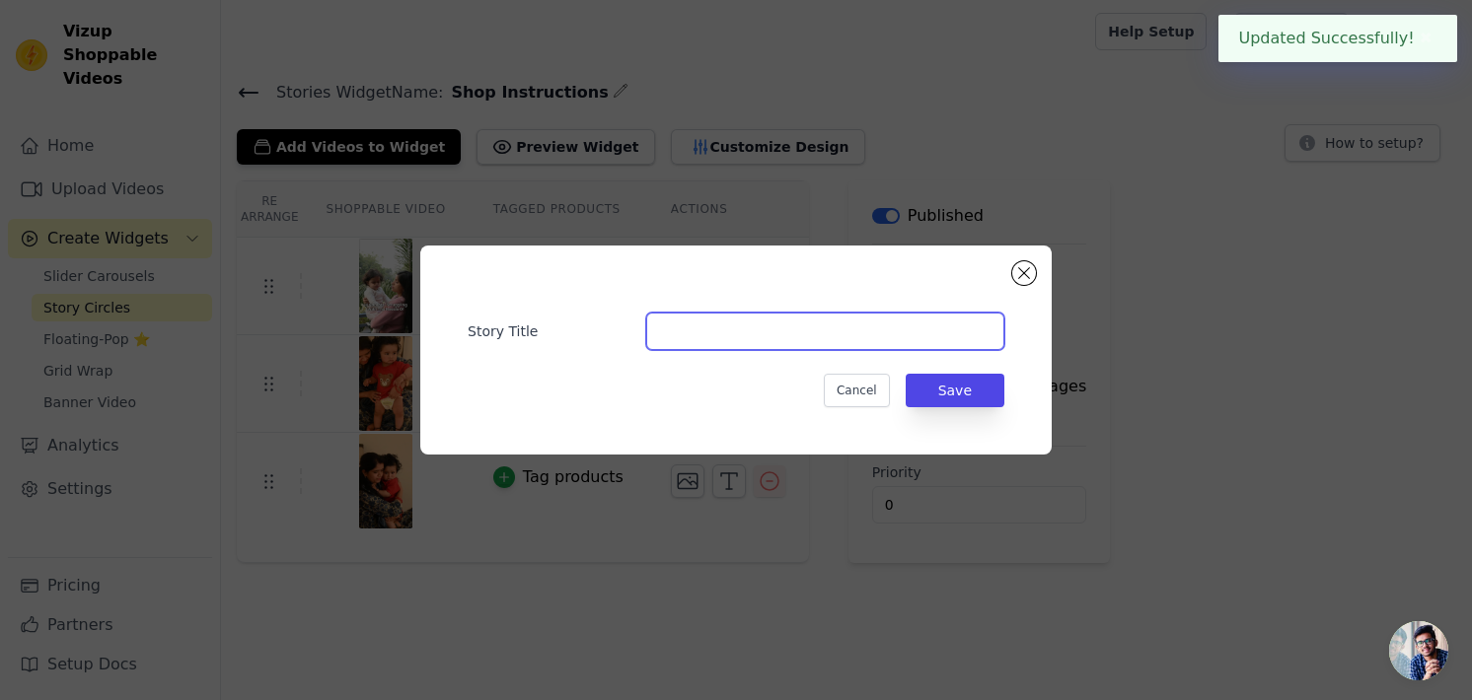
click at [754, 342] on input "Story Title" at bounding box center [825, 331] width 358 height 37
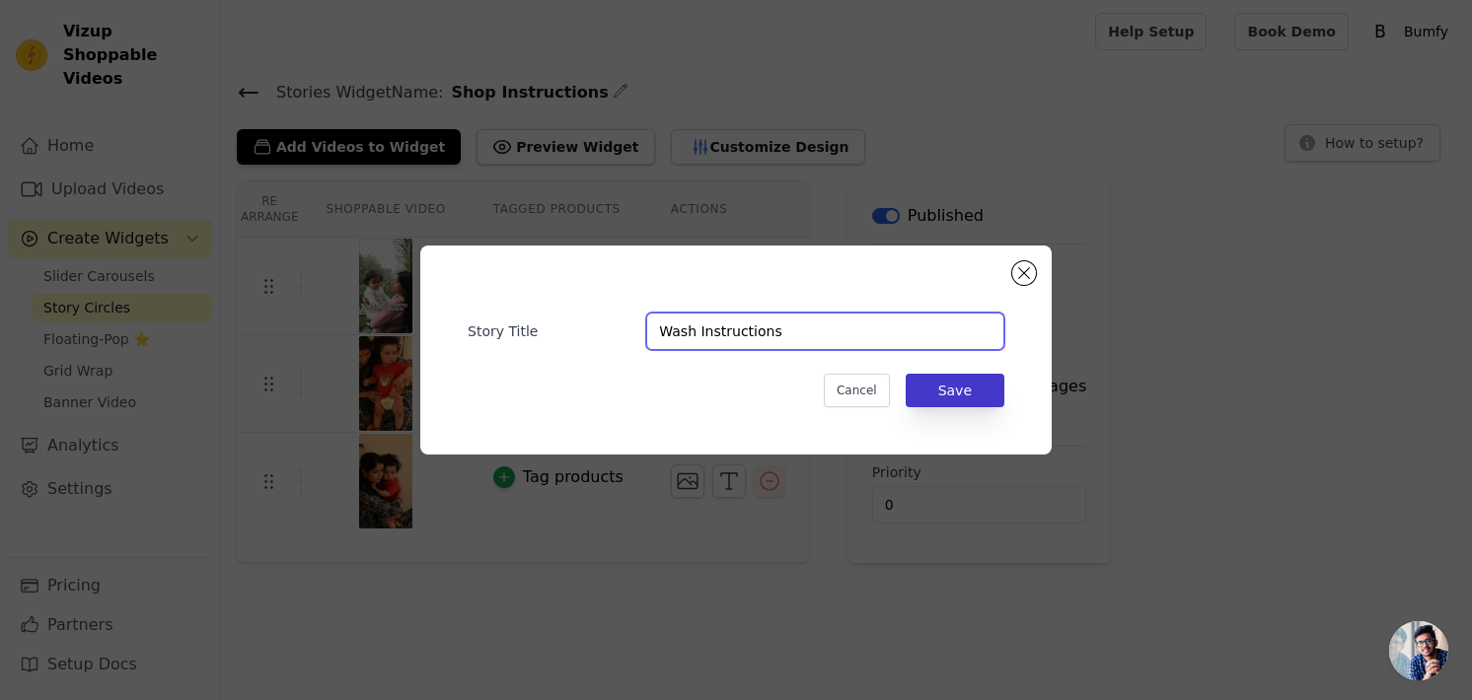
type input "Wash Instructions"
click at [982, 402] on button "Save" at bounding box center [955, 391] width 99 height 34
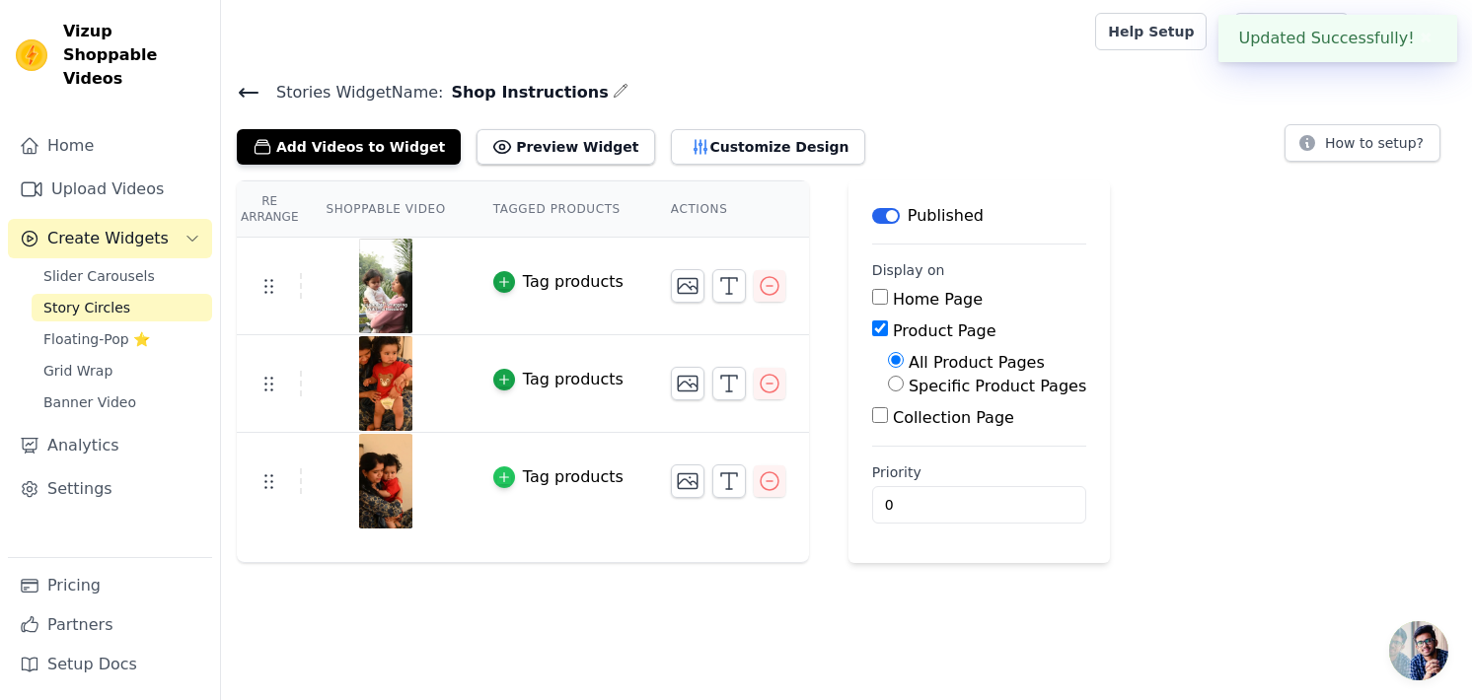
click at [497, 473] on icon "button" at bounding box center [504, 478] width 14 height 14
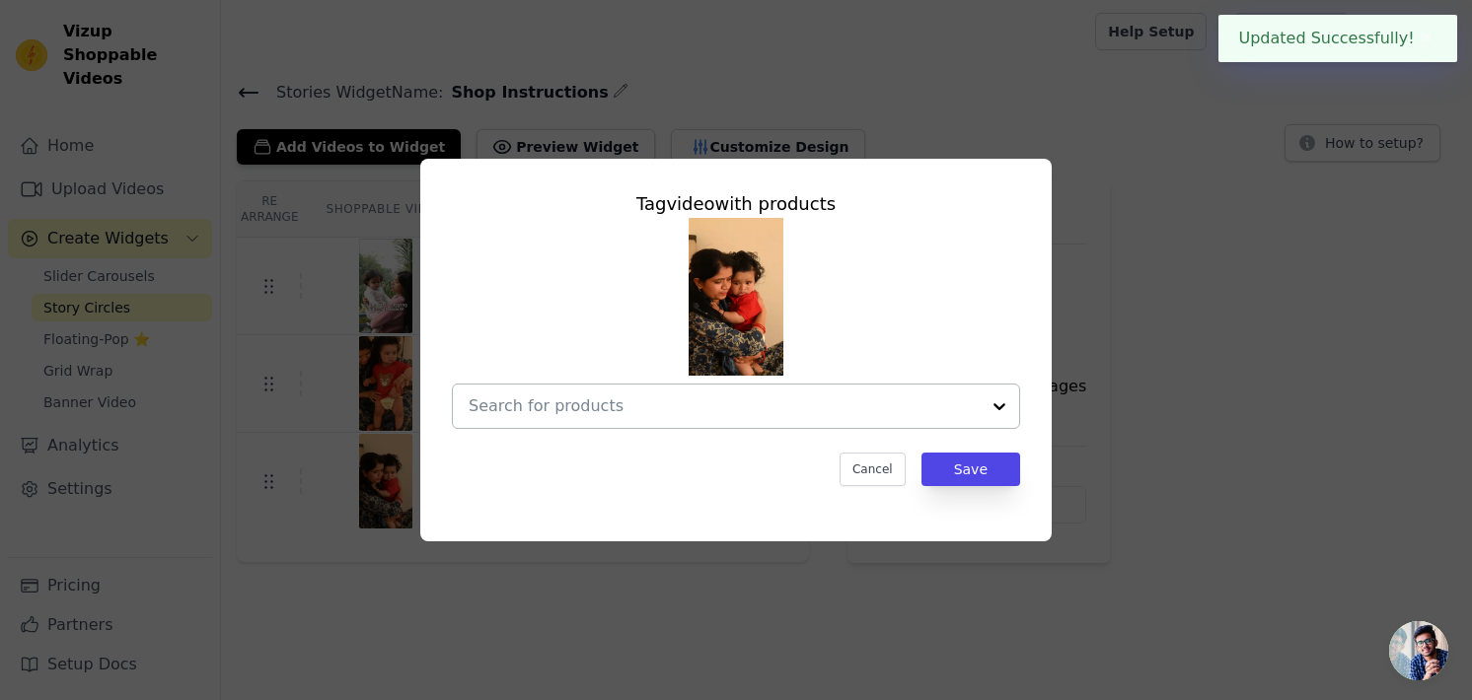
click at [689, 399] on input "text" at bounding box center [724, 407] width 511 height 24
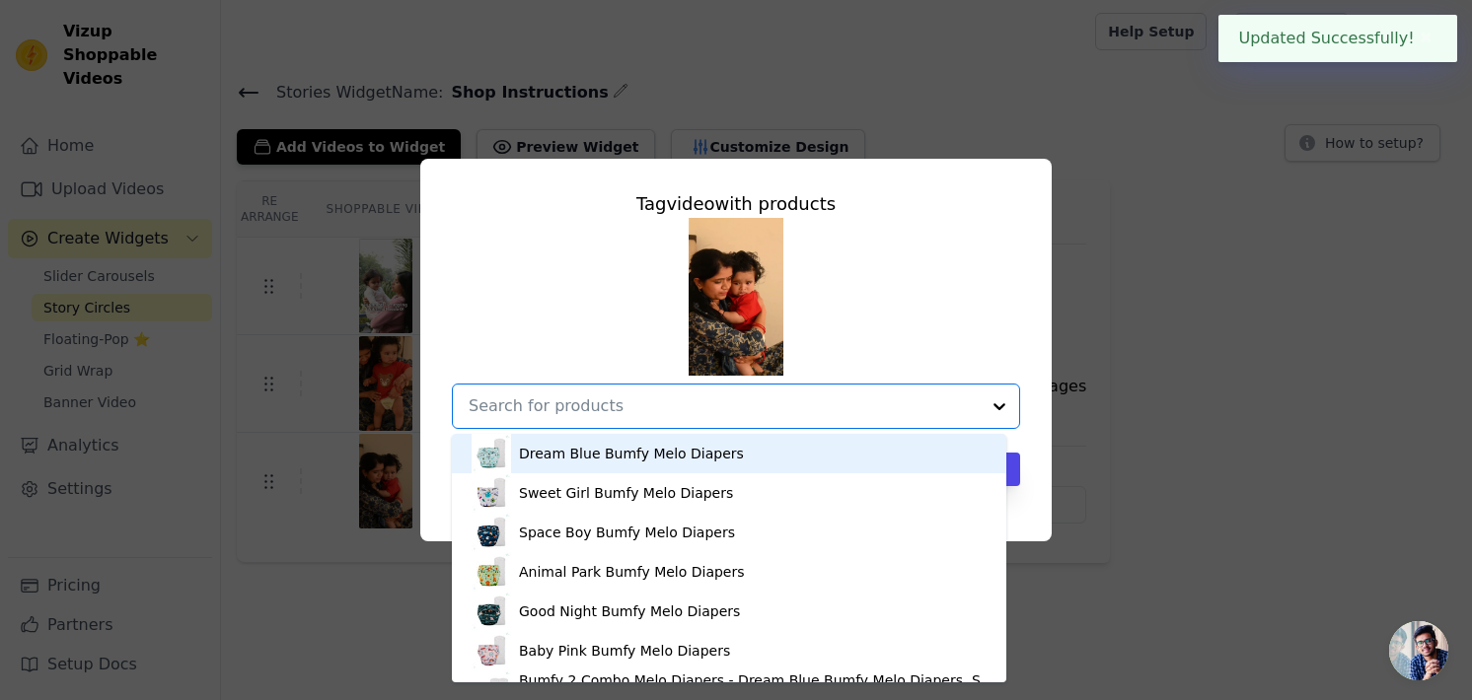
type input "B"
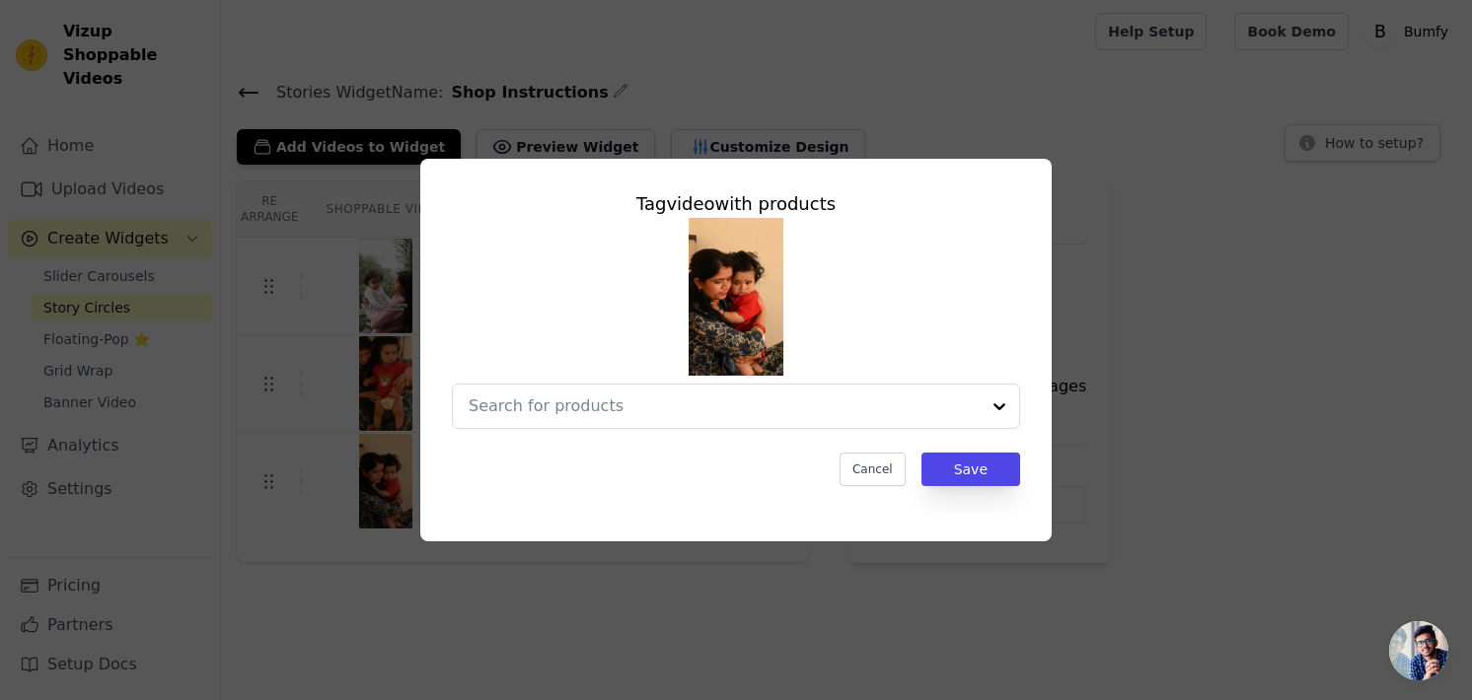
click at [1314, 402] on div "Tag video with products Cancel Save" at bounding box center [736, 350] width 1409 height 446
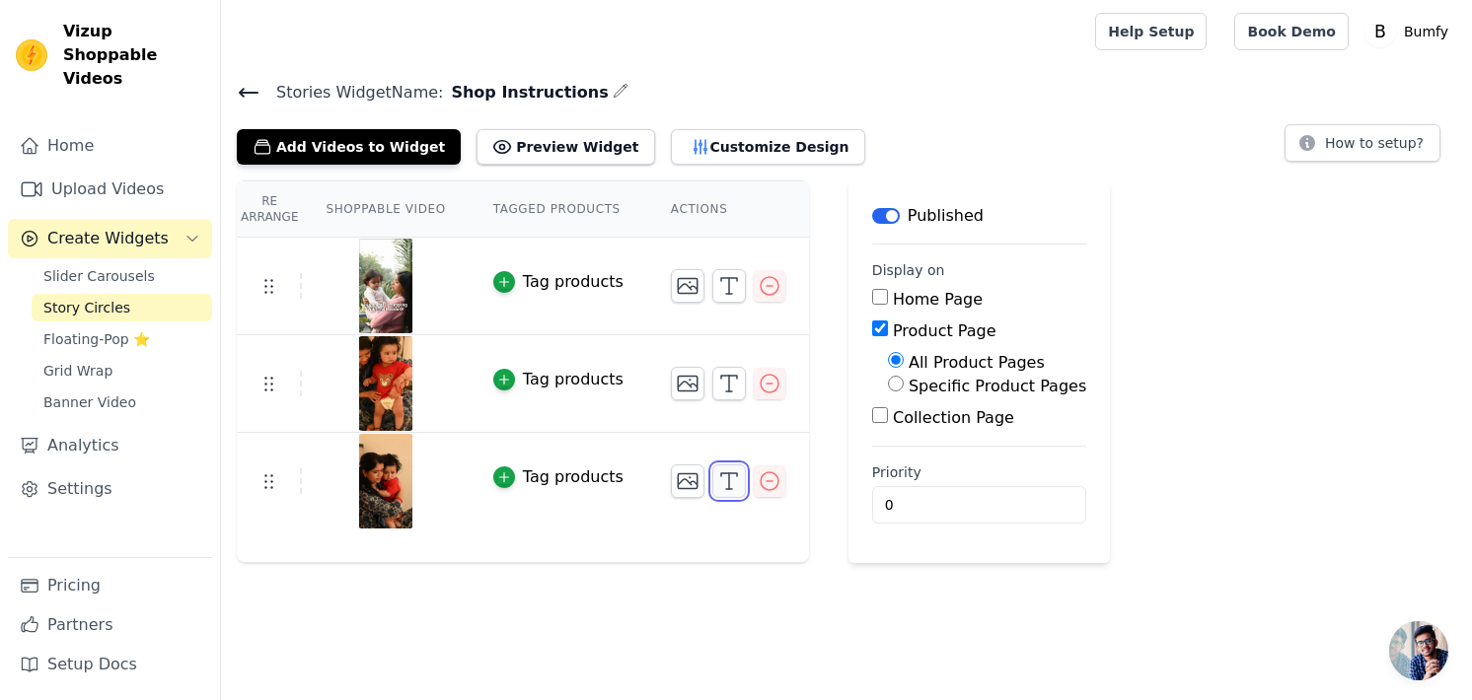
click at [721, 473] on polyline "button" at bounding box center [729, 474] width 16 height 3
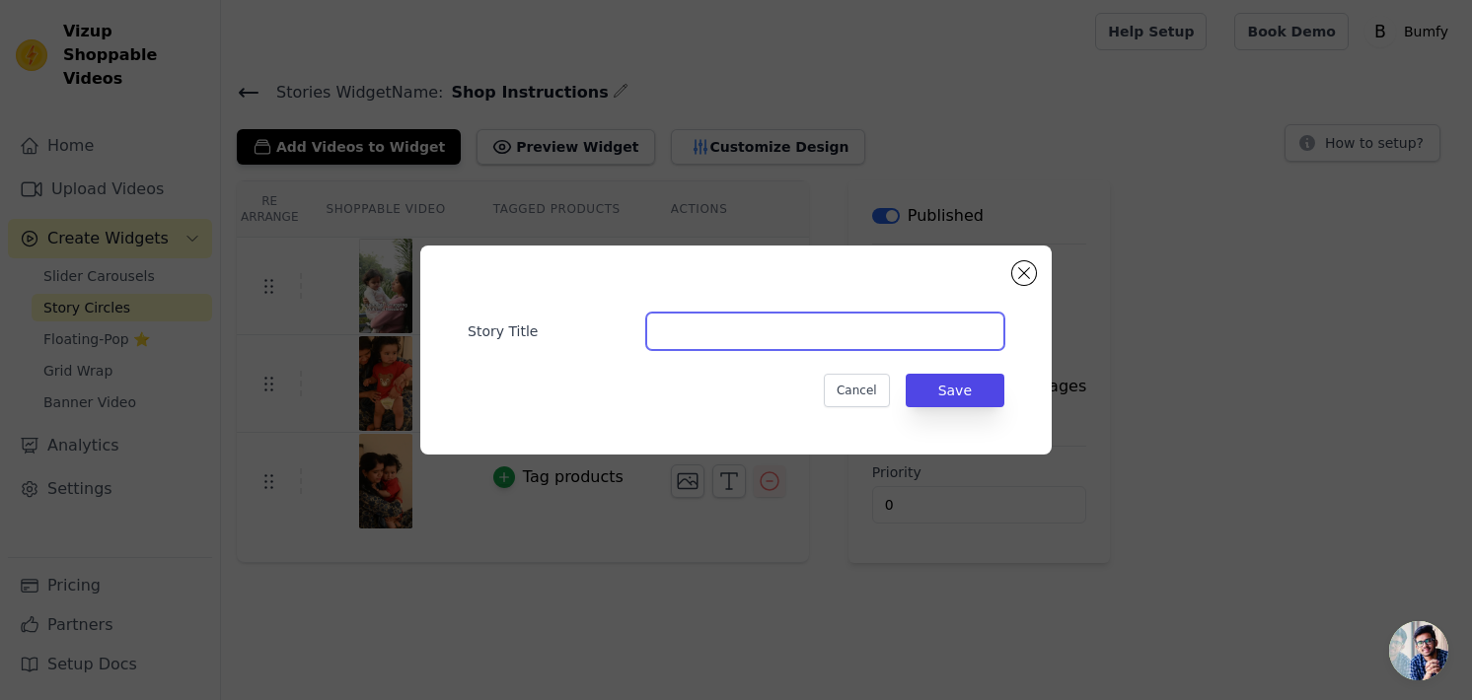
click at [748, 334] on input "Story Title" at bounding box center [825, 331] width 358 height 37
type input "Benefits"
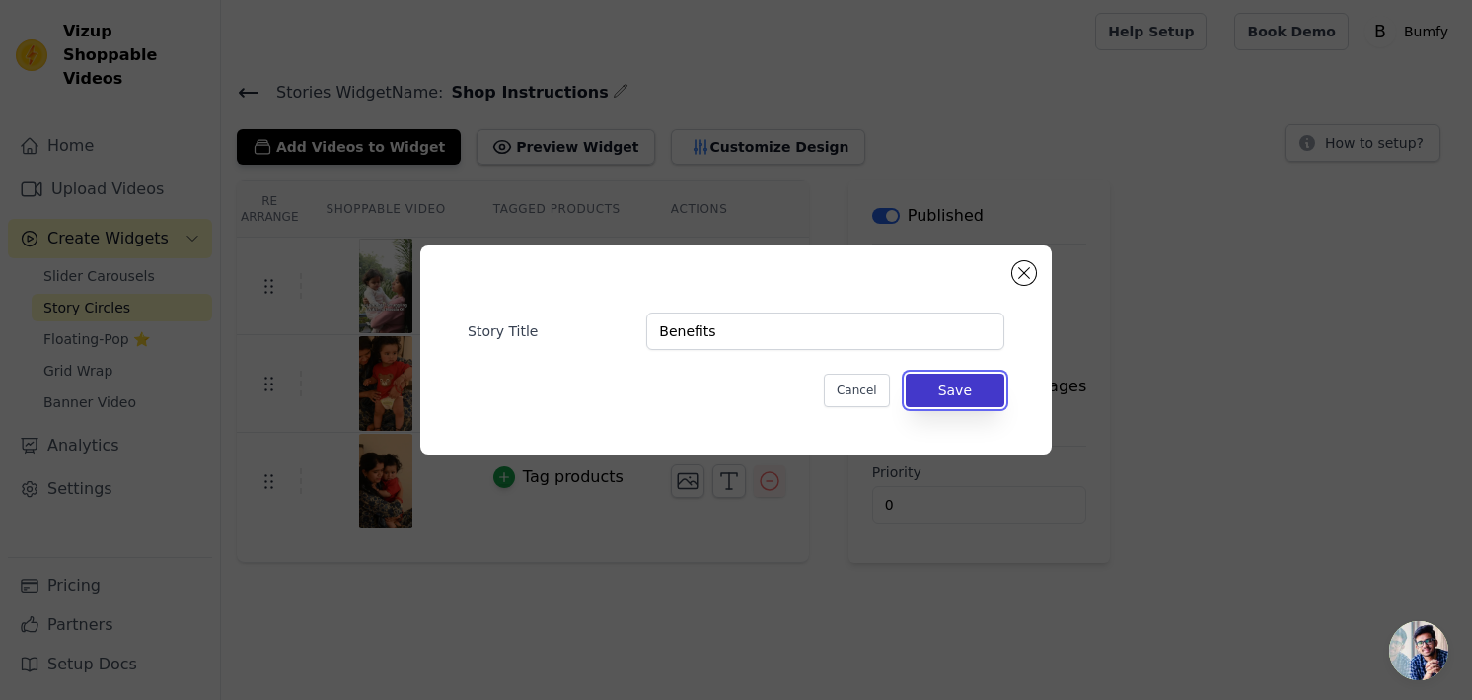
click at [962, 396] on button "Save" at bounding box center [955, 391] width 99 height 34
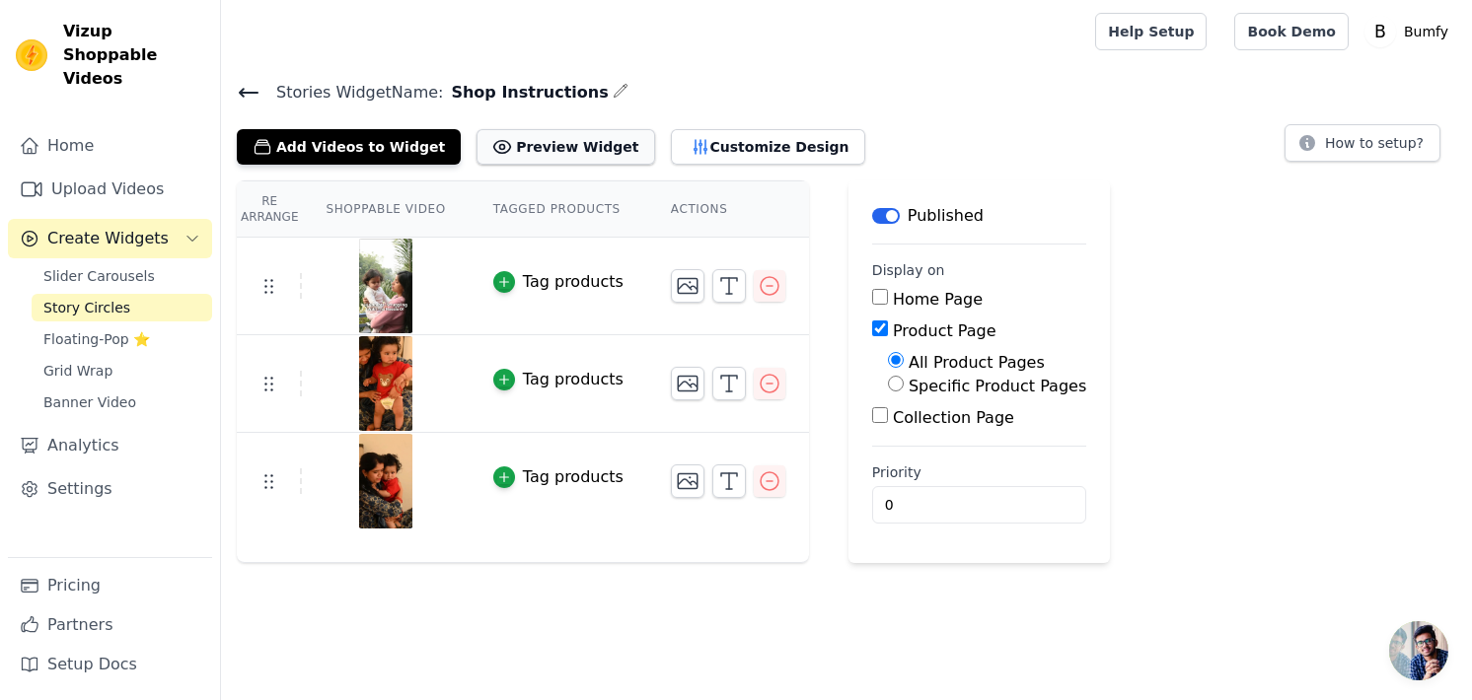
click at [545, 143] on button "Preview Widget" at bounding box center [565, 147] width 178 height 36
click at [470, 94] on span "Shop Instructions" at bounding box center [525, 93] width 165 height 24
copy div "Shop Instructions"
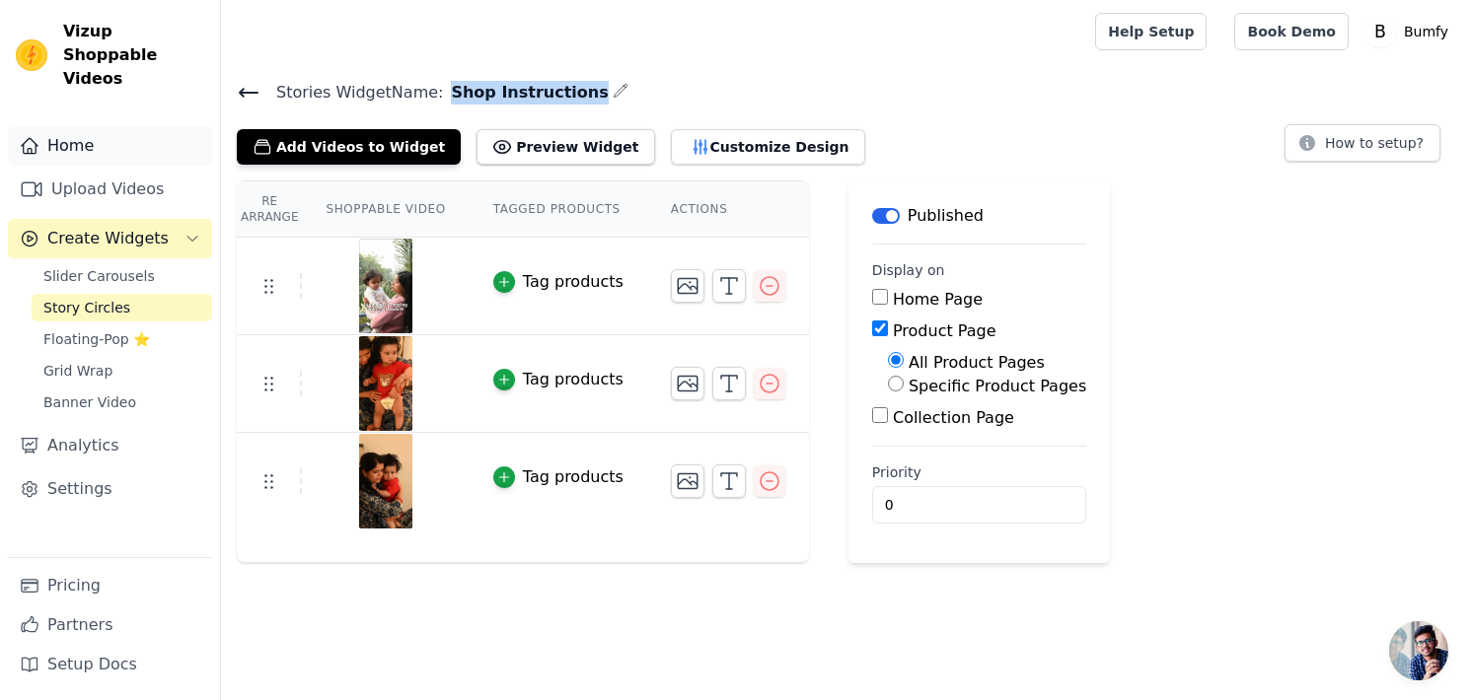
click at [123, 126] on link "Home" at bounding box center [110, 145] width 204 height 39
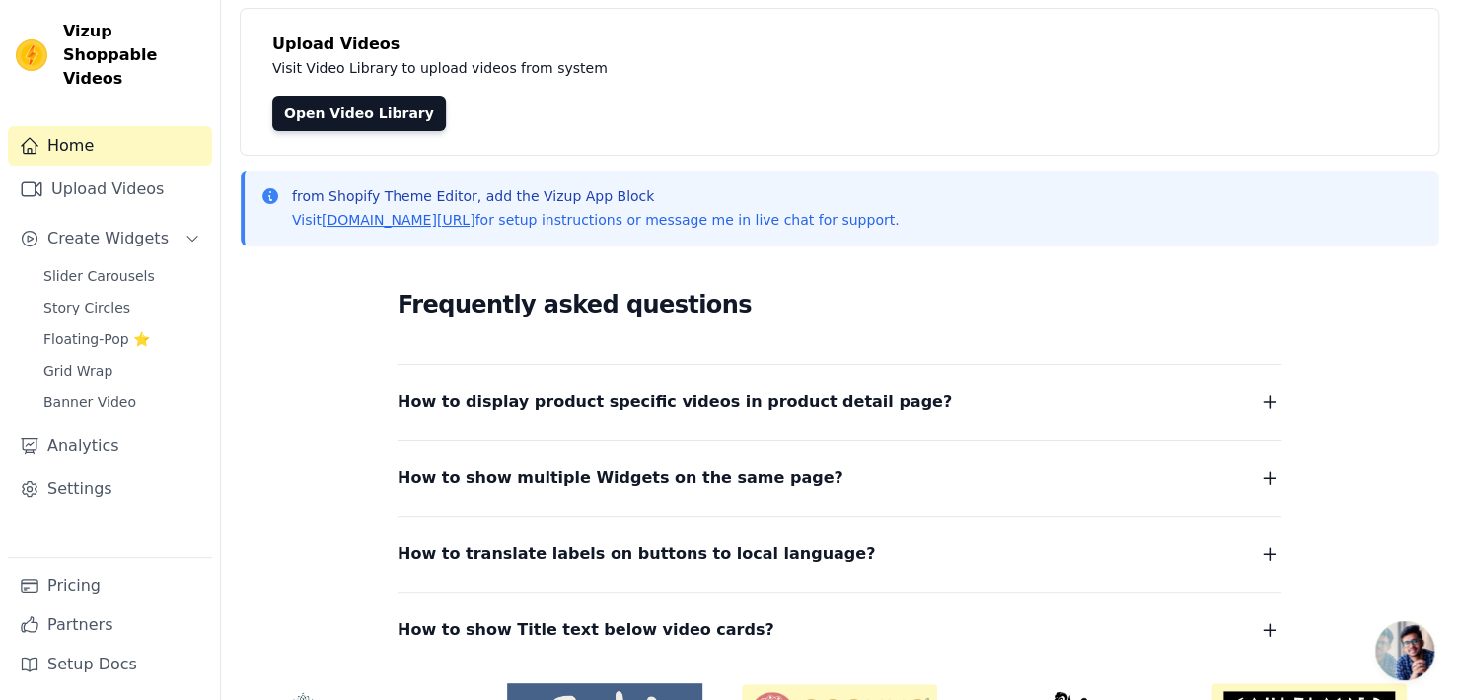
scroll to position [238, 0]
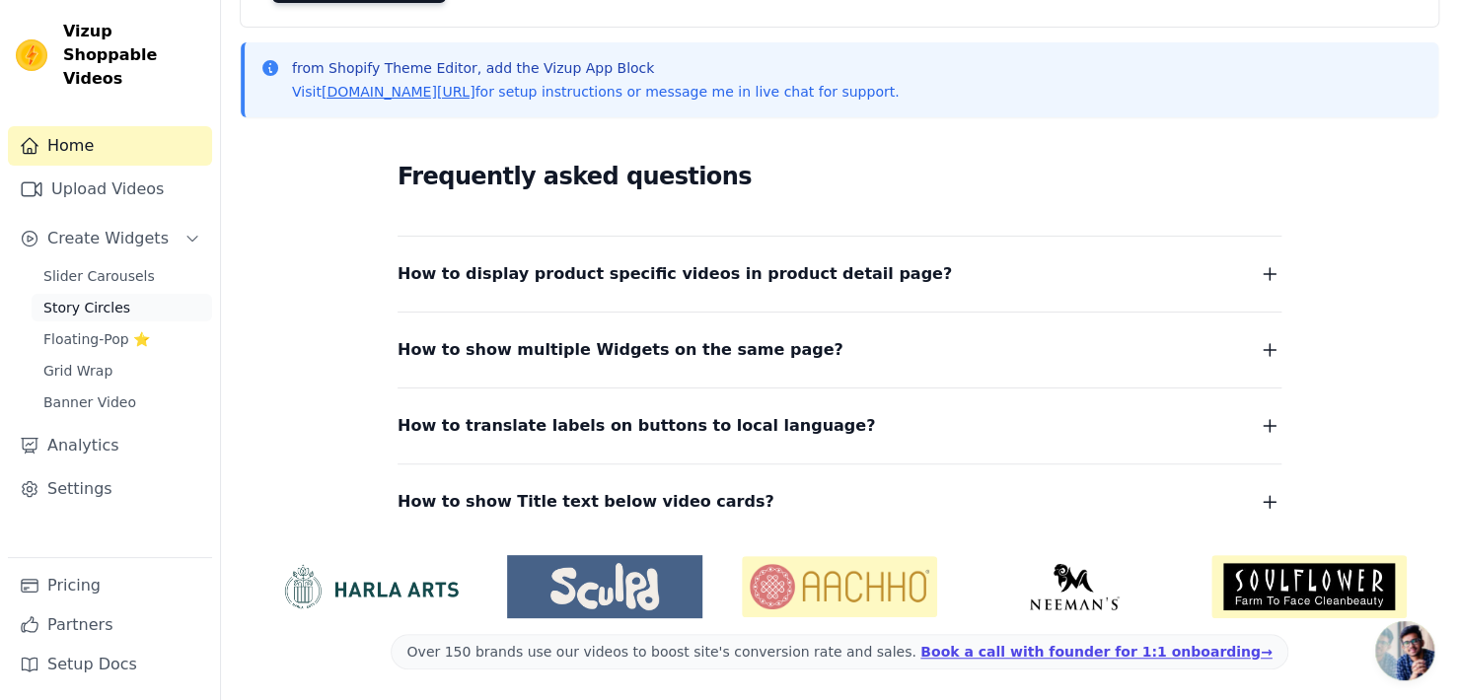
click at [138, 294] on link "Story Circles" at bounding box center [122, 308] width 181 height 28
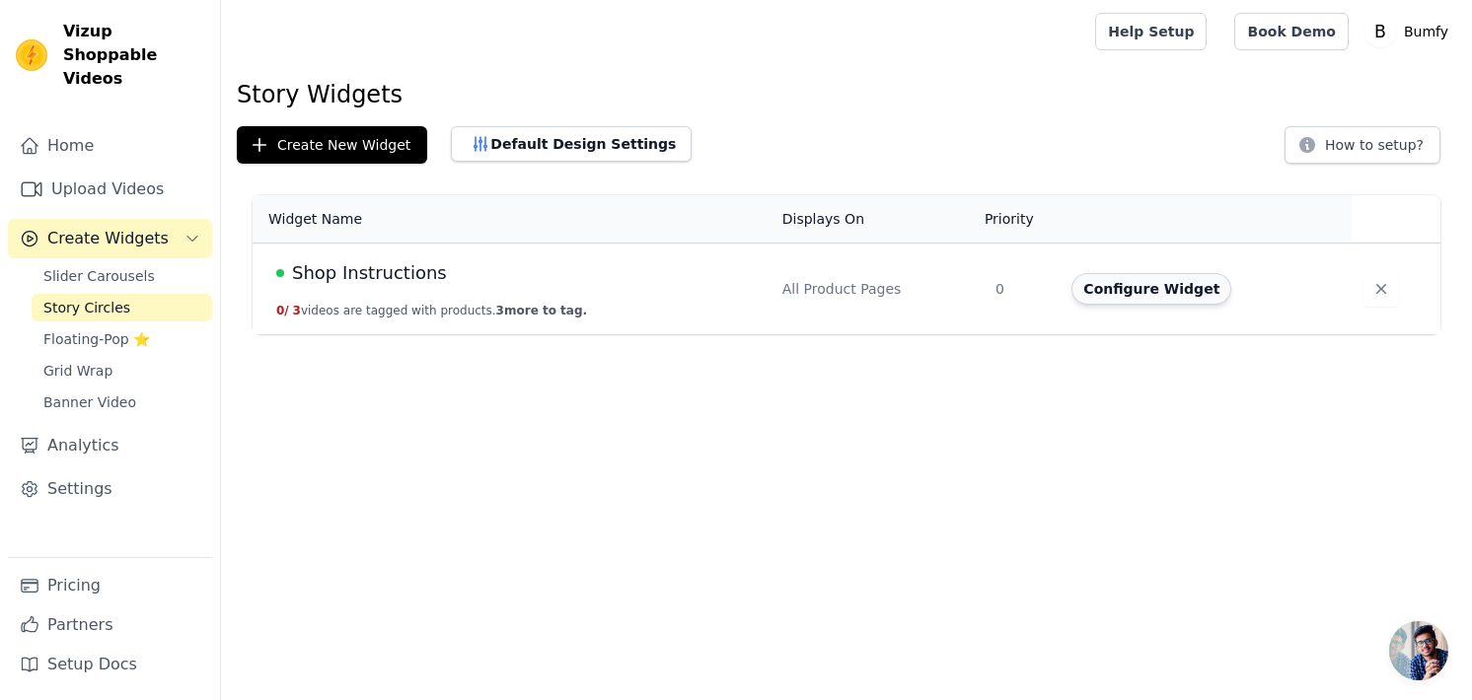
click at [1126, 302] on button "Configure Widget" at bounding box center [1151, 289] width 160 height 32
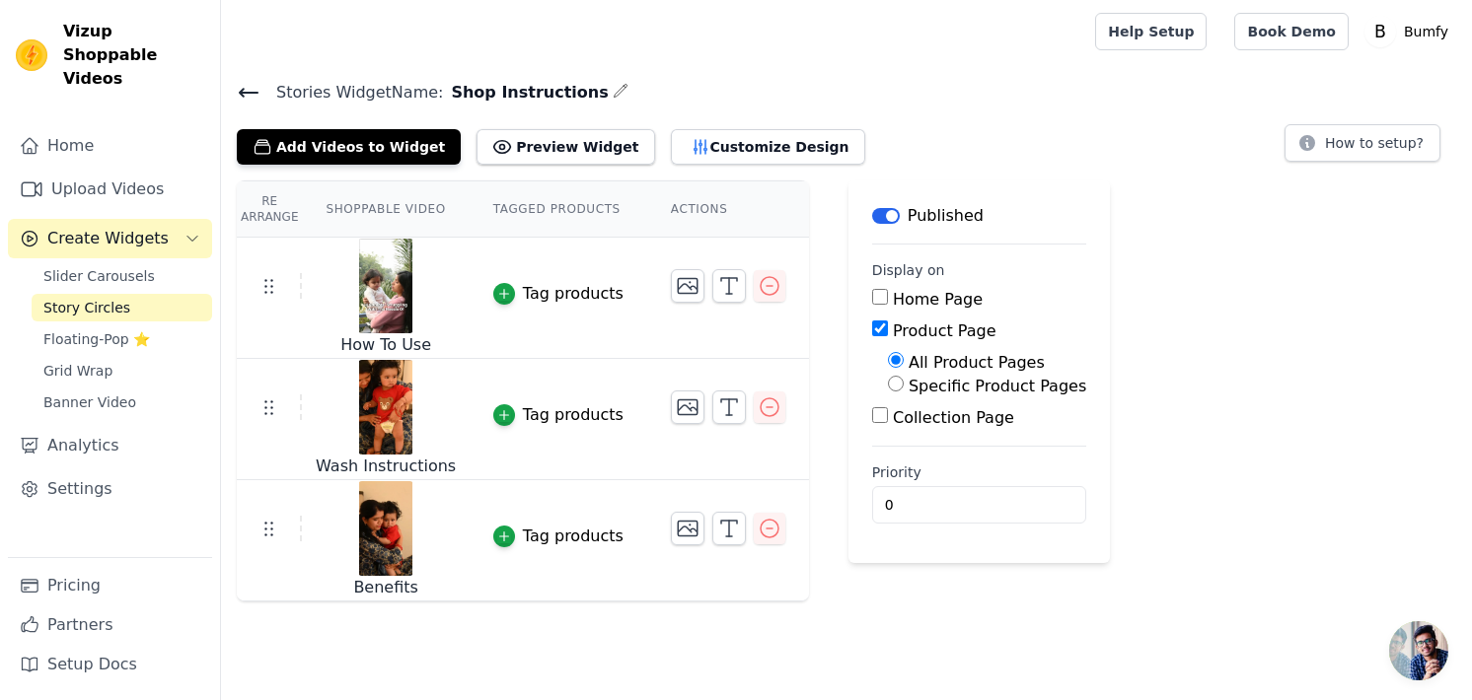
click at [911, 380] on label "Specific Product Pages" at bounding box center [997, 386] width 178 height 19
click at [904, 380] on input "Specific Product Pages" at bounding box center [896, 384] width 16 height 16
radio input "true"
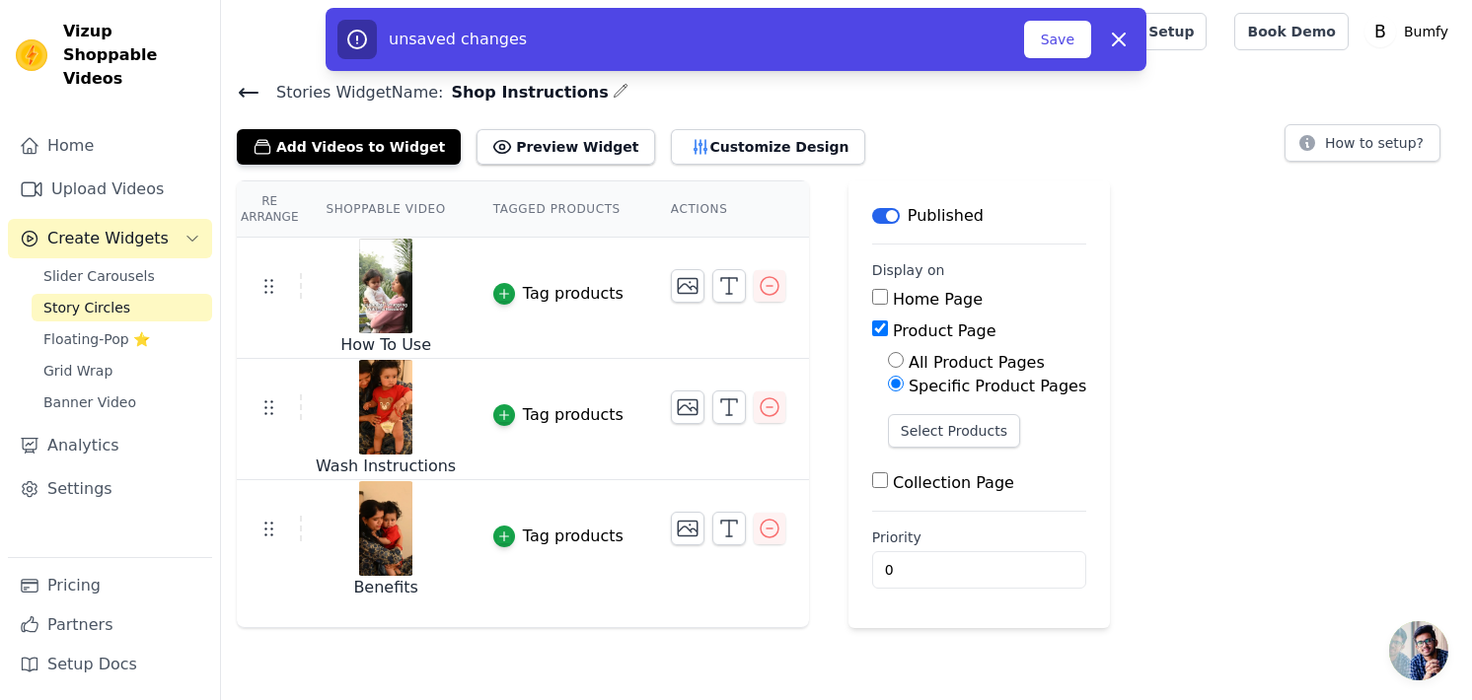
click at [888, 360] on input "All Product Pages" at bounding box center [896, 360] width 16 height 16
radio input "true"
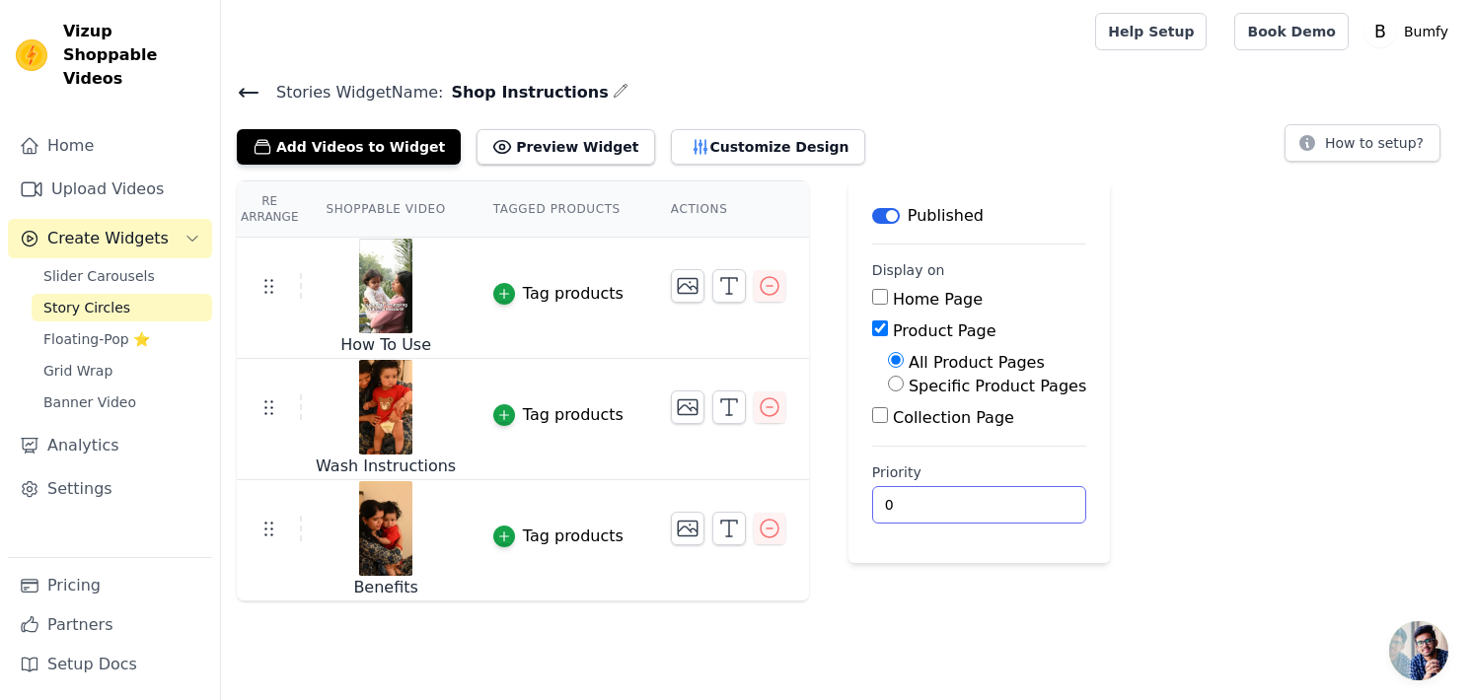
click at [962, 495] on input "0" at bounding box center [979, 504] width 214 height 37
click at [1130, 395] on div "Re Arrange Shoppable Video Tagged Products Actions How To Use Tag products Wash…" at bounding box center [846, 391] width 1251 height 421
click at [253, 87] on icon at bounding box center [249, 93] width 24 height 24
